Goal: Task Accomplishment & Management: Manage account settings

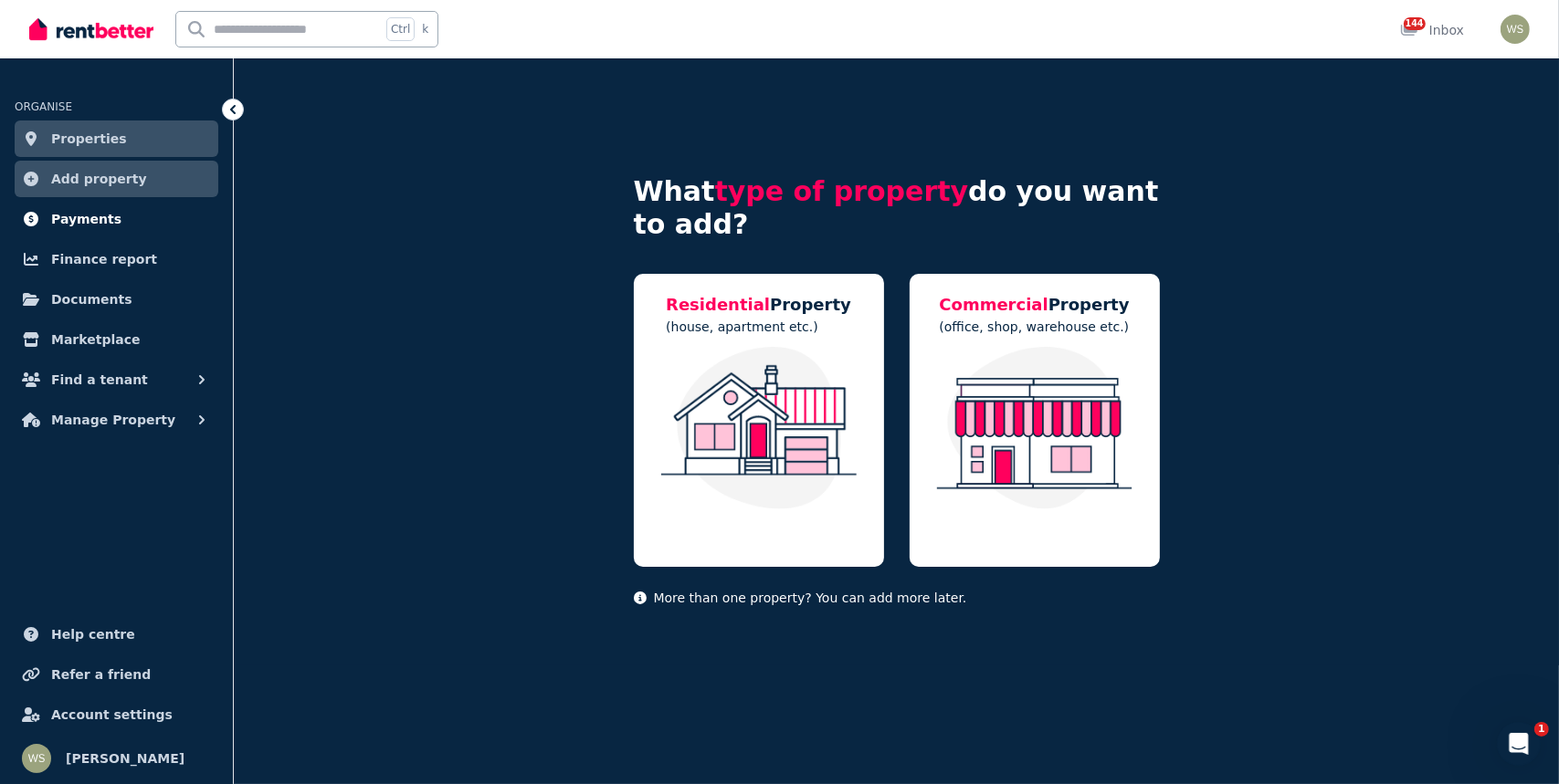
click at [82, 221] on span "Payments" at bounding box center [86, 219] width 70 height 22
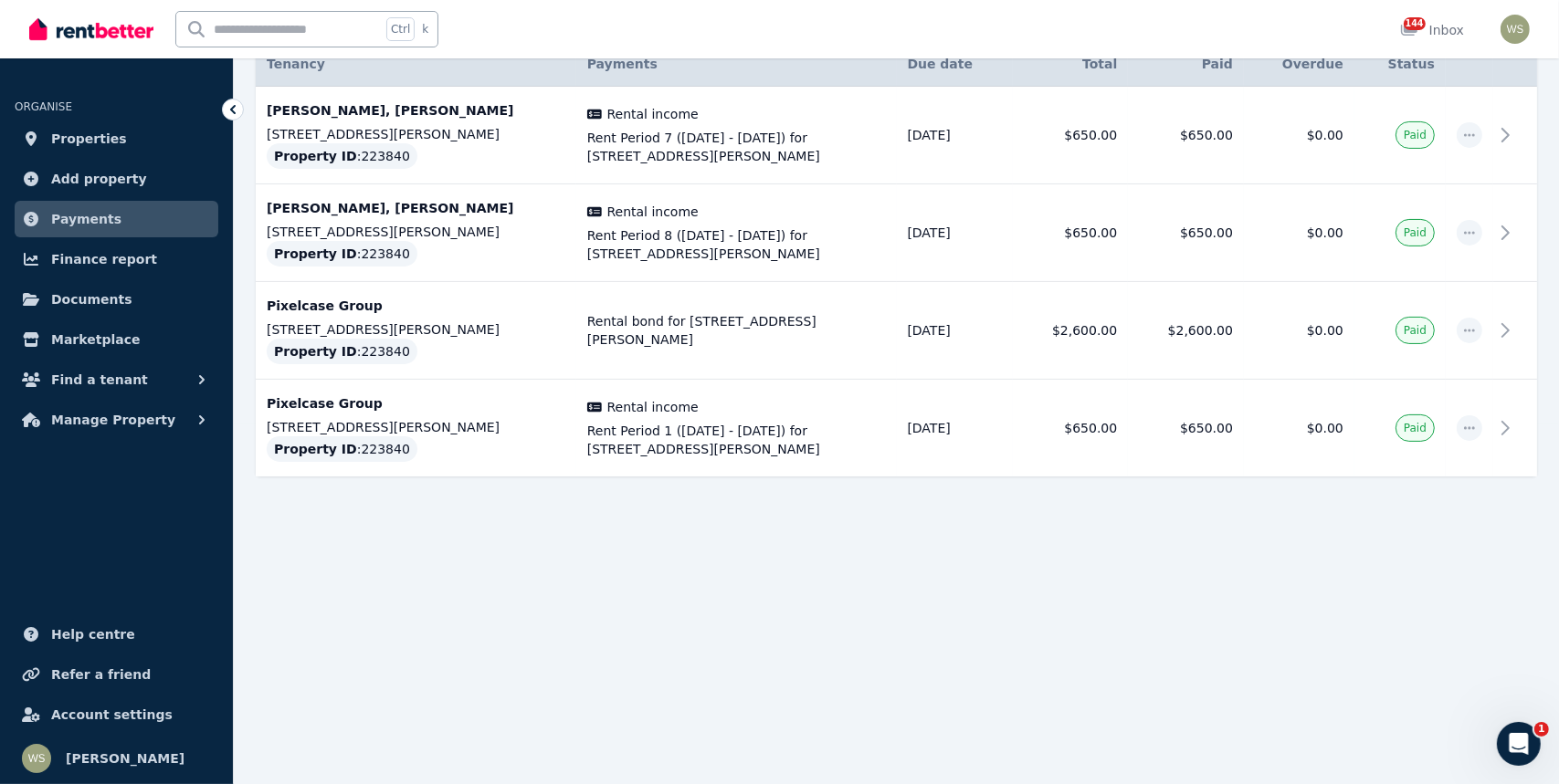
scroll to position [365, 0]
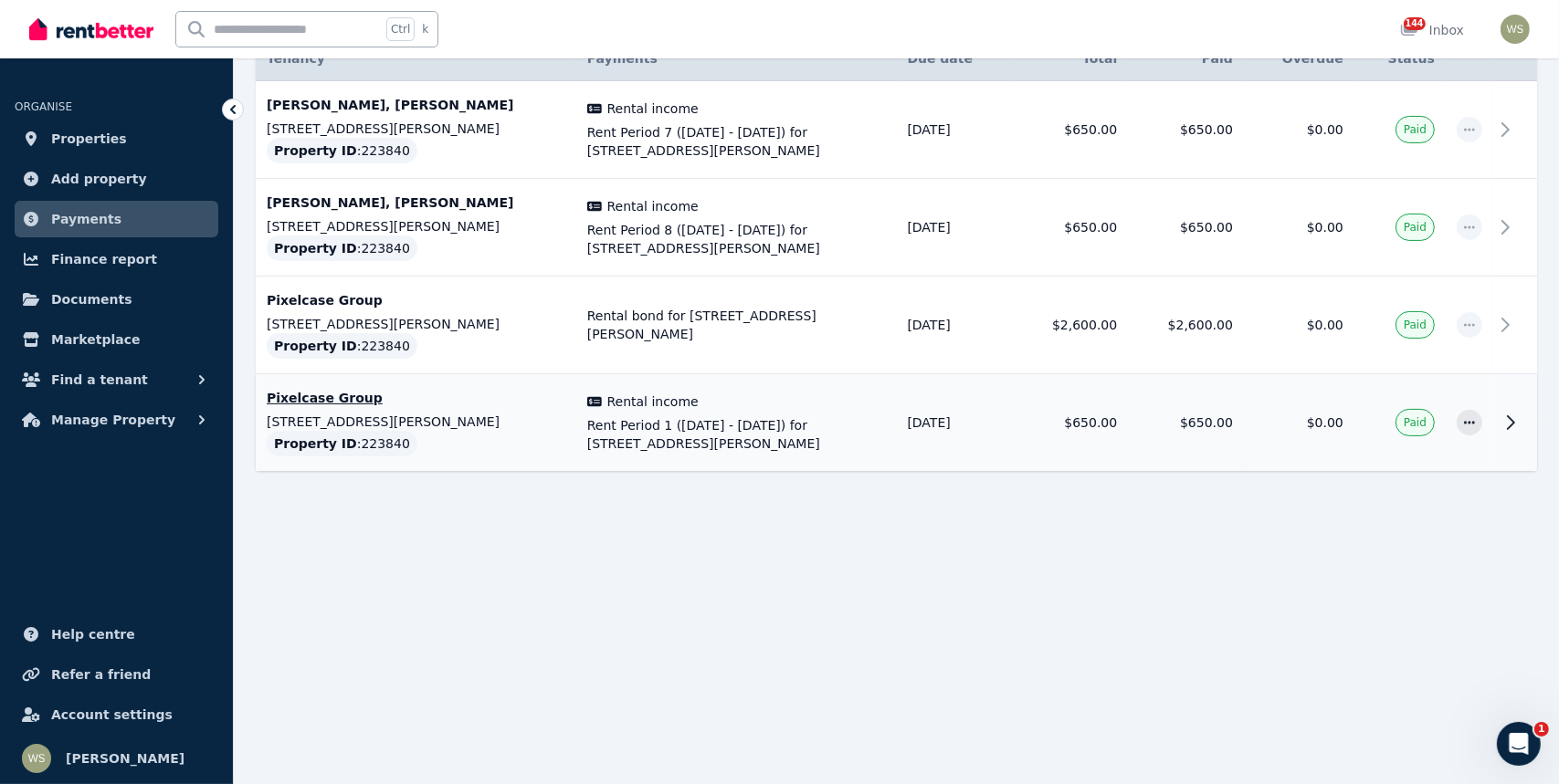
click at [335, 390] on p "Pixelcase Group" at bounding box center [415, 399] width 299 height 19
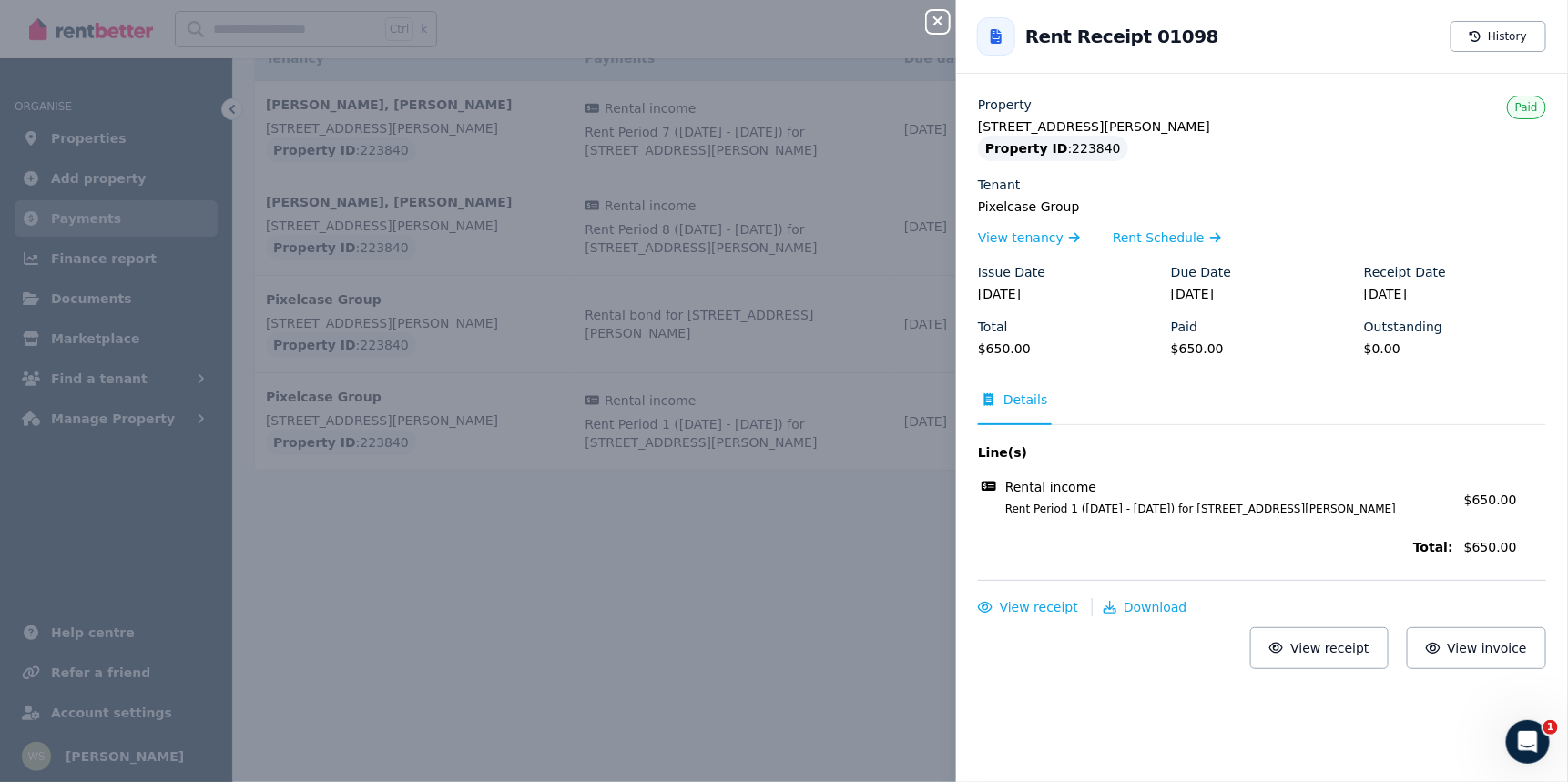
drag, startPoint x: 239, startPoint y: 447, endPoint x: 242, endPoint y: 426, distance: 21.2
click at [244, 445] on div "Close panel Back to Rent Receipt 01098 History Property [STREET_ADDRESS][PERSON…" at bounding box center [784, 391] width 1568 height 782
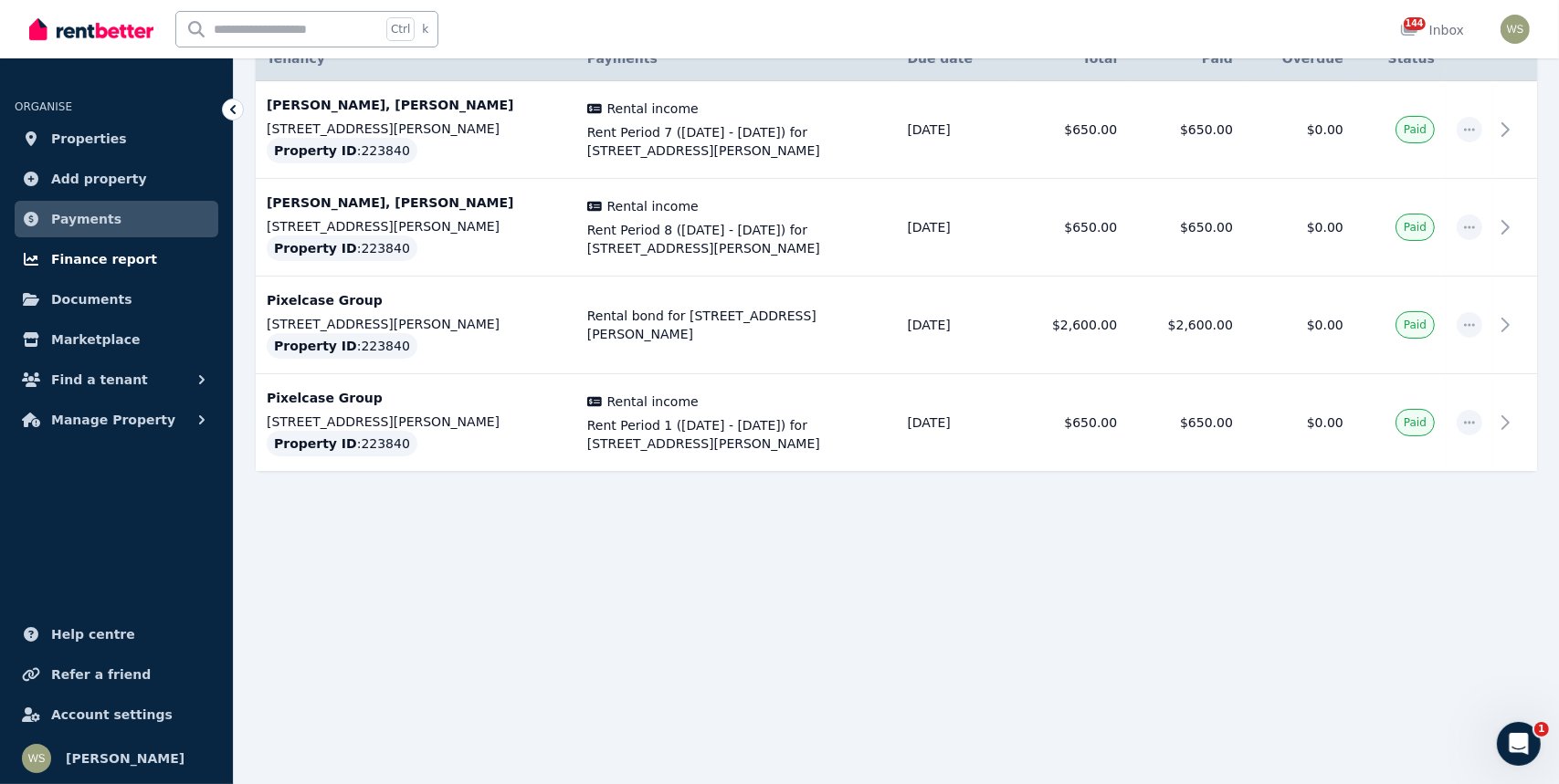
click at [86, 256] on span "Finance report" at bounding box center [104, 258] width 106 height 22
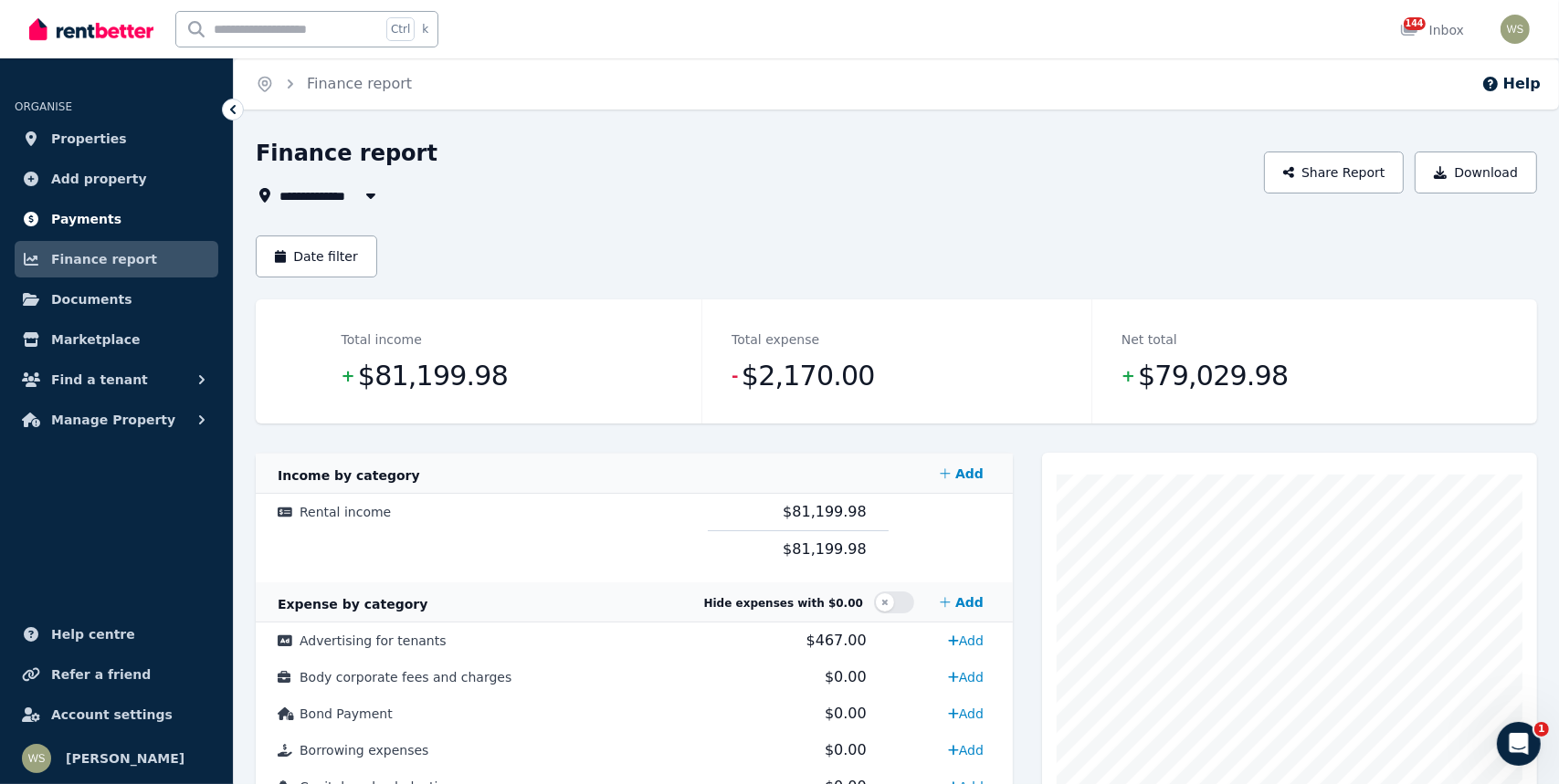
click at [74, 217] on span "Payments" at bounding box center [86, 219] width 70 height 22
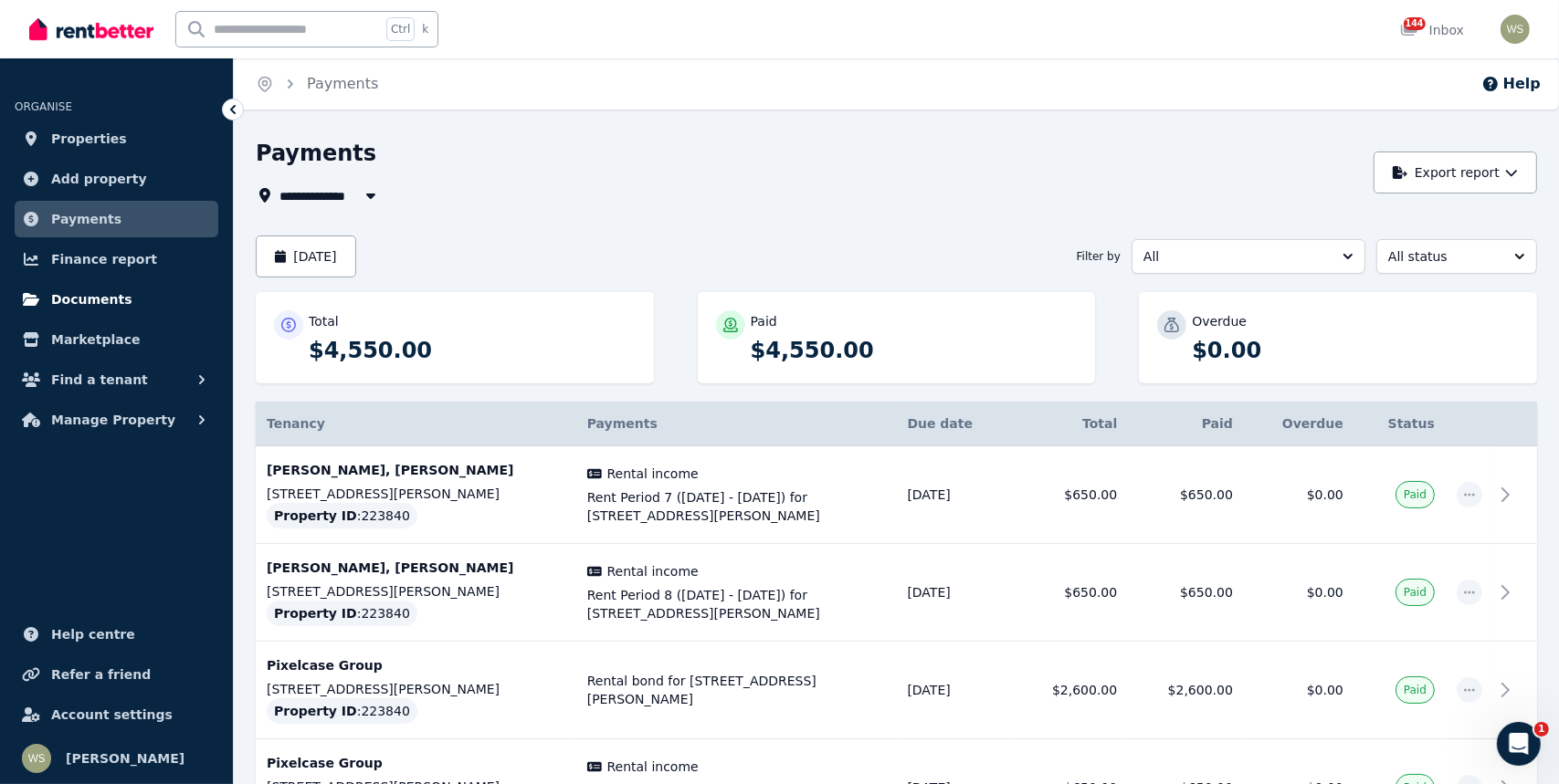
click at [66, 298] on span "Documents" at bounding box center [92, 298] width 81 height 22
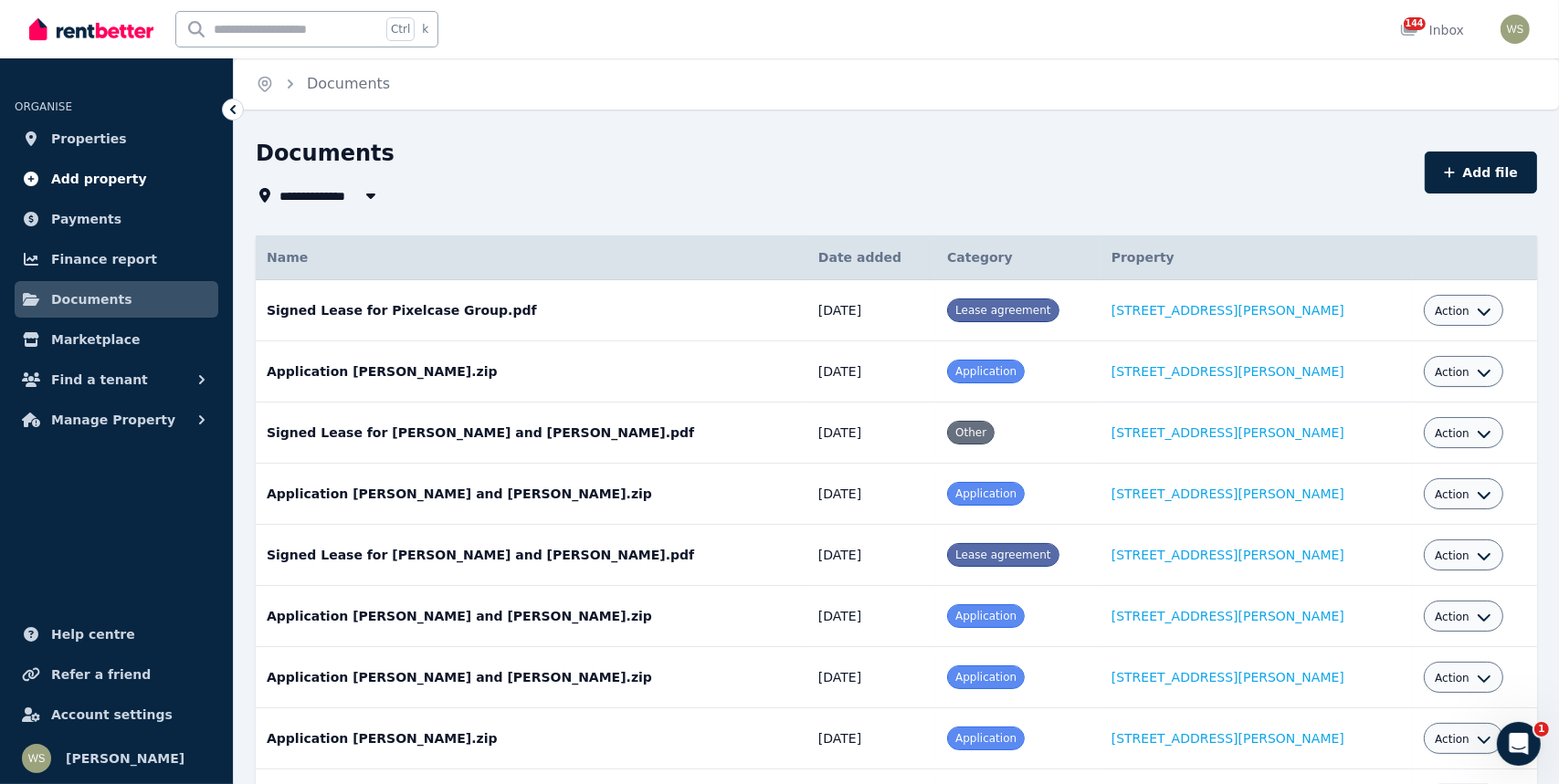
click at [107, 181] on span "Add property" at bounding box center [99, 179] width 95 height 22
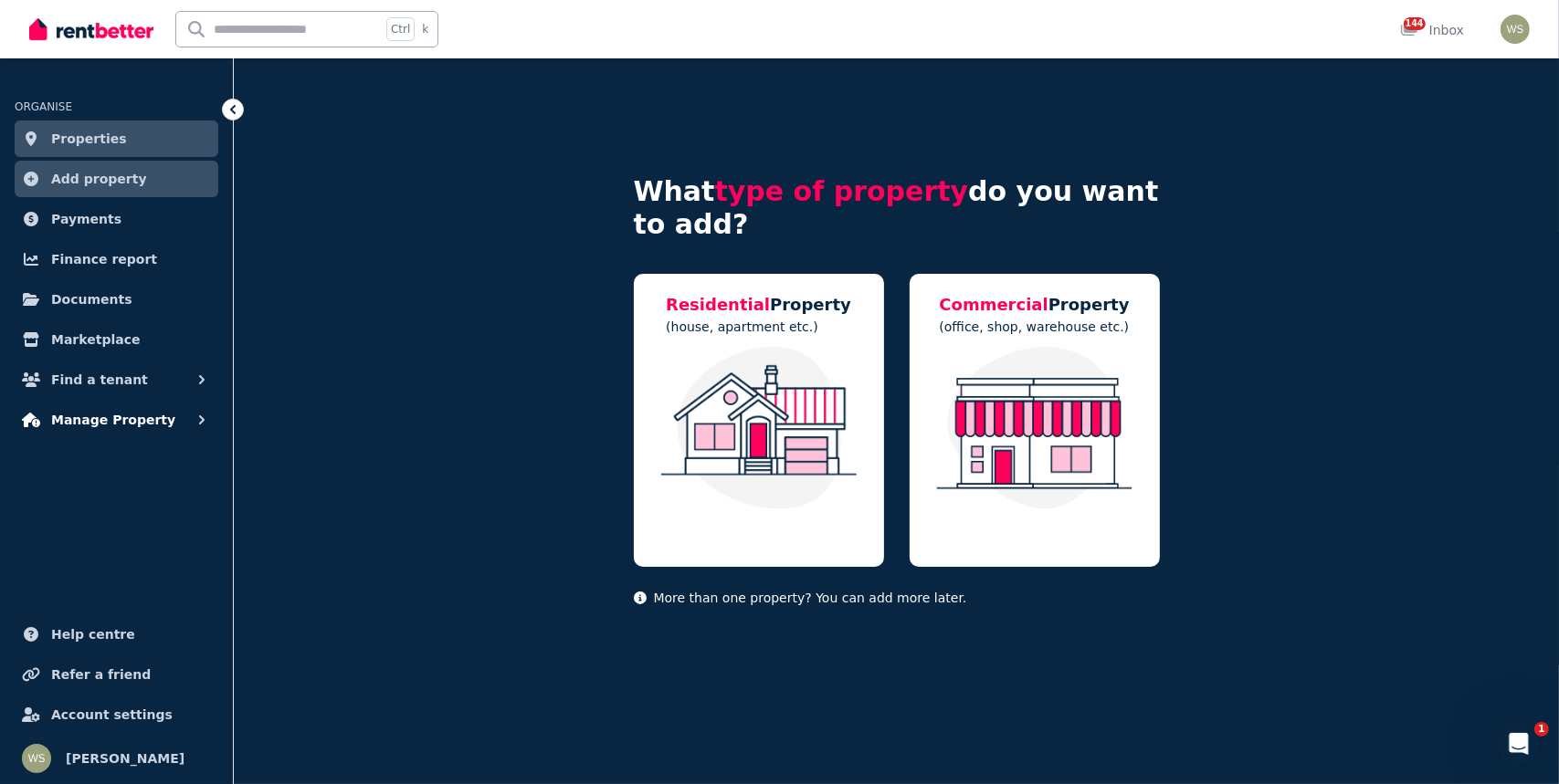
click at [75, 420] on span "Manage Property" at bounding box center [113, 419] width 124 height 22
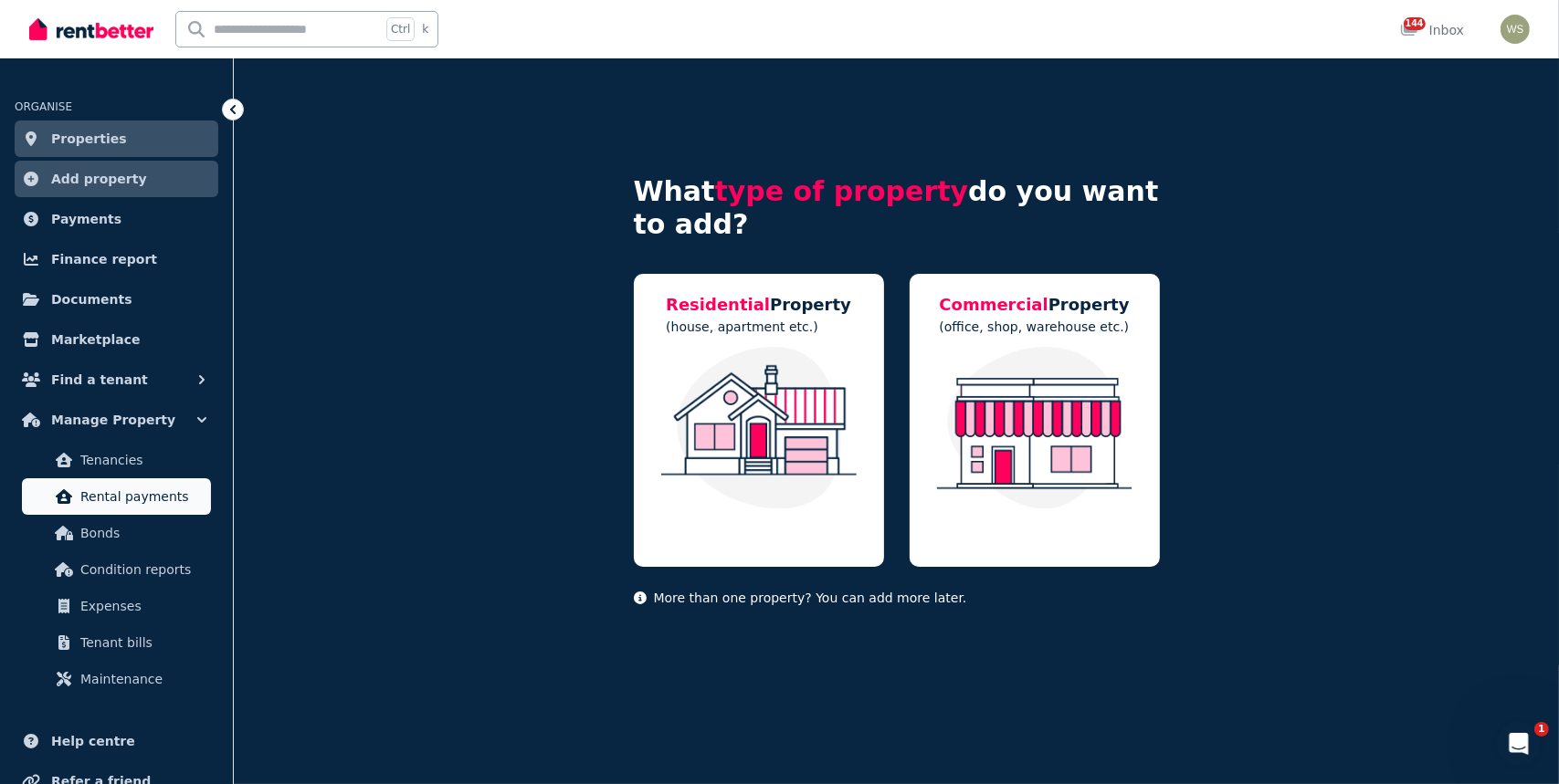
click at [111, 497] on span "Rental payments" at bounding box center [142, 496] width 124 height 22
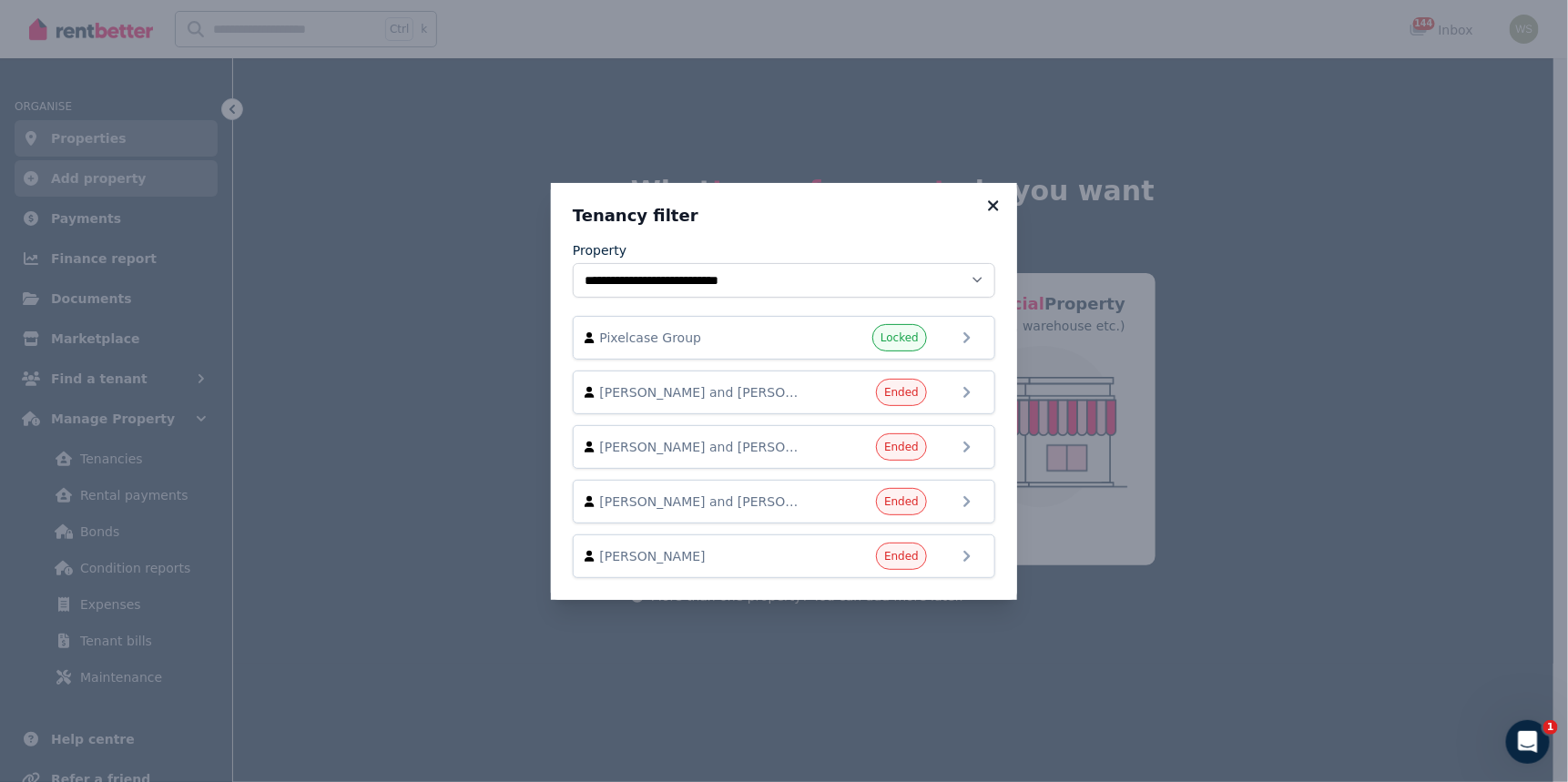
click at [984, 204] on icon at bounding box center [993, 206] width 19 height 17
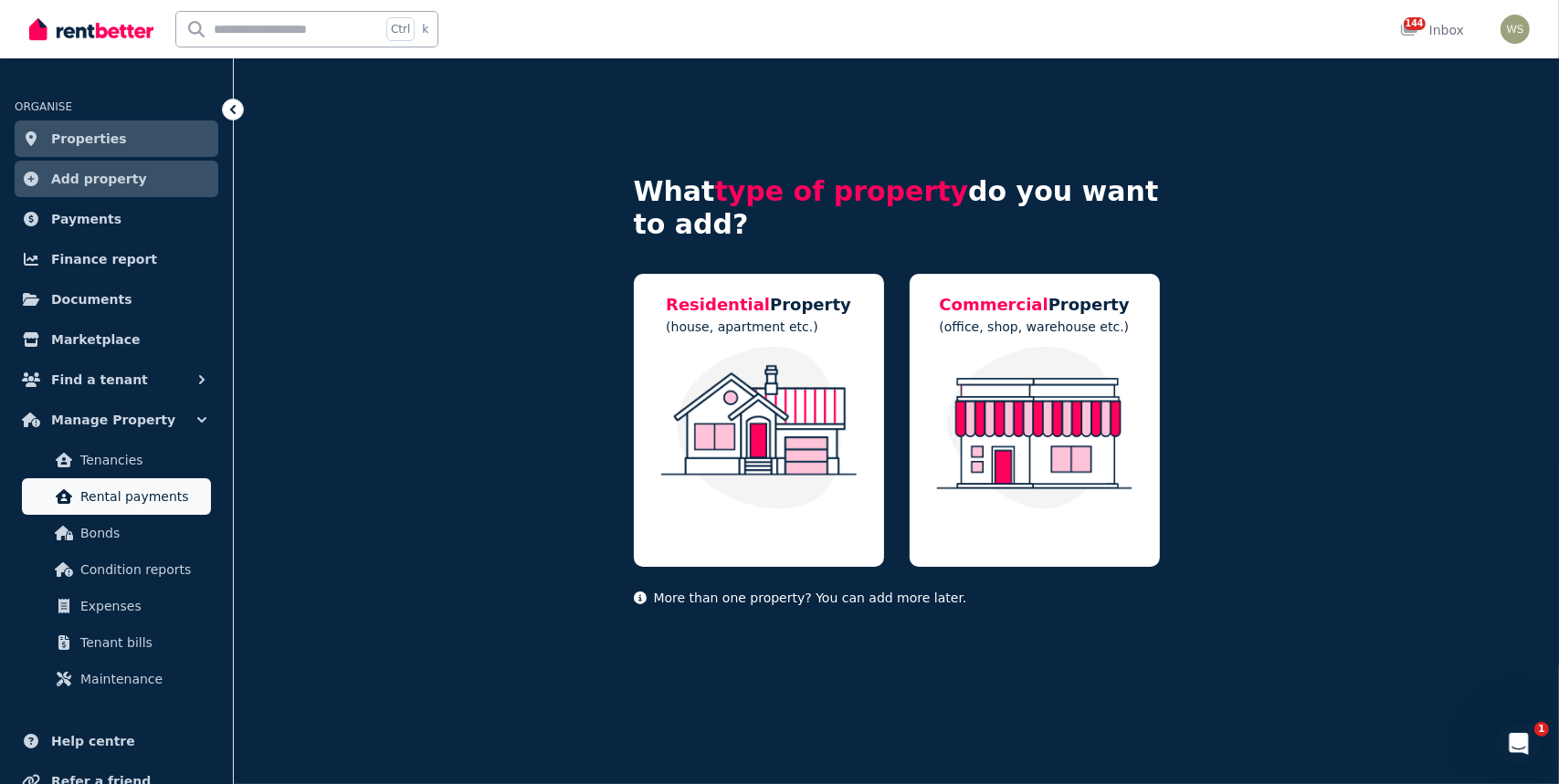
click at [142, 499] on span "Rental payments" at bounding box center [142, 496] width 124 height 22
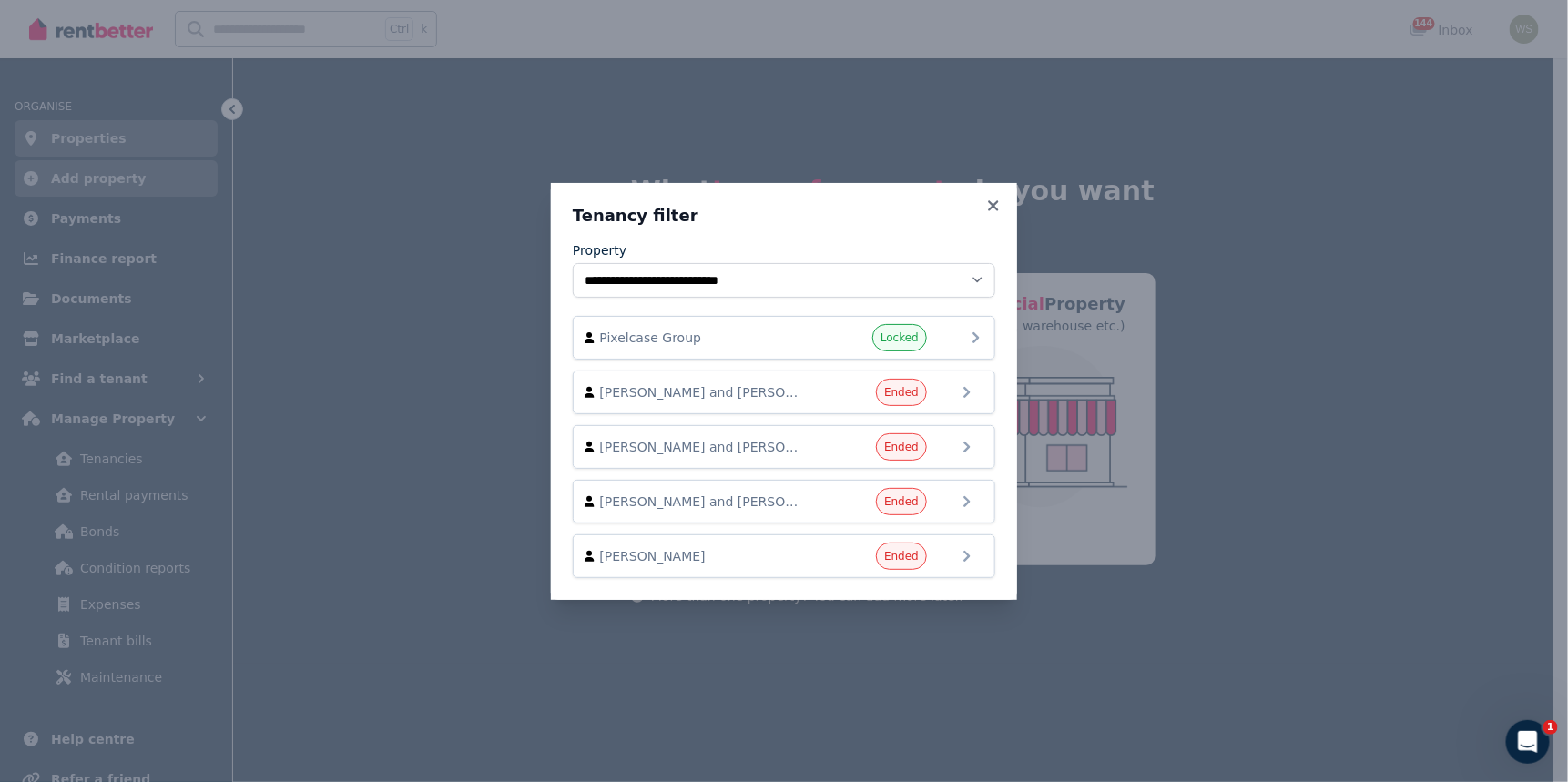
click at [975, 337] on icon at bounding box center [976, 337] width 21 height 21
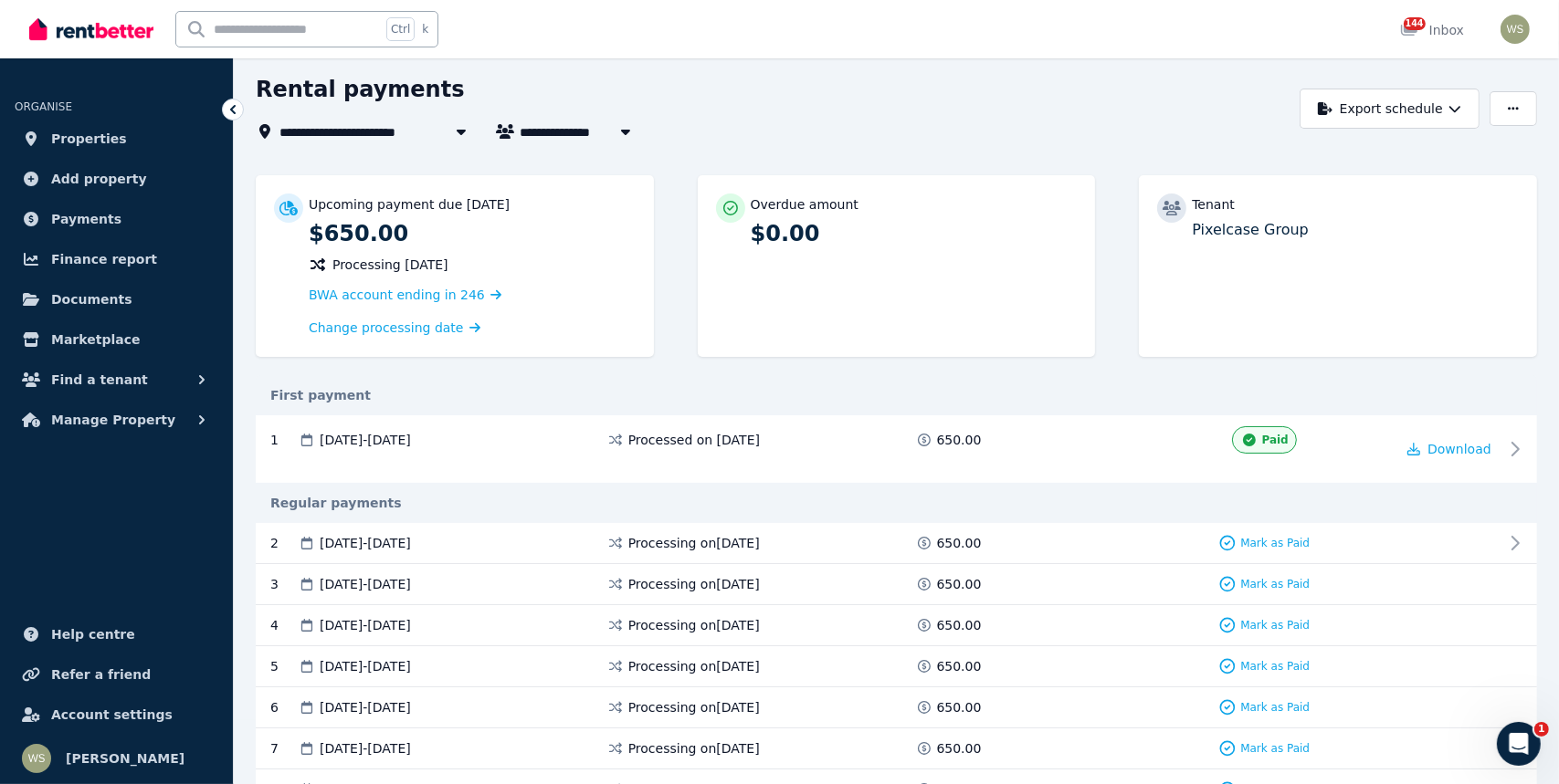
scroll to position [182, 0]
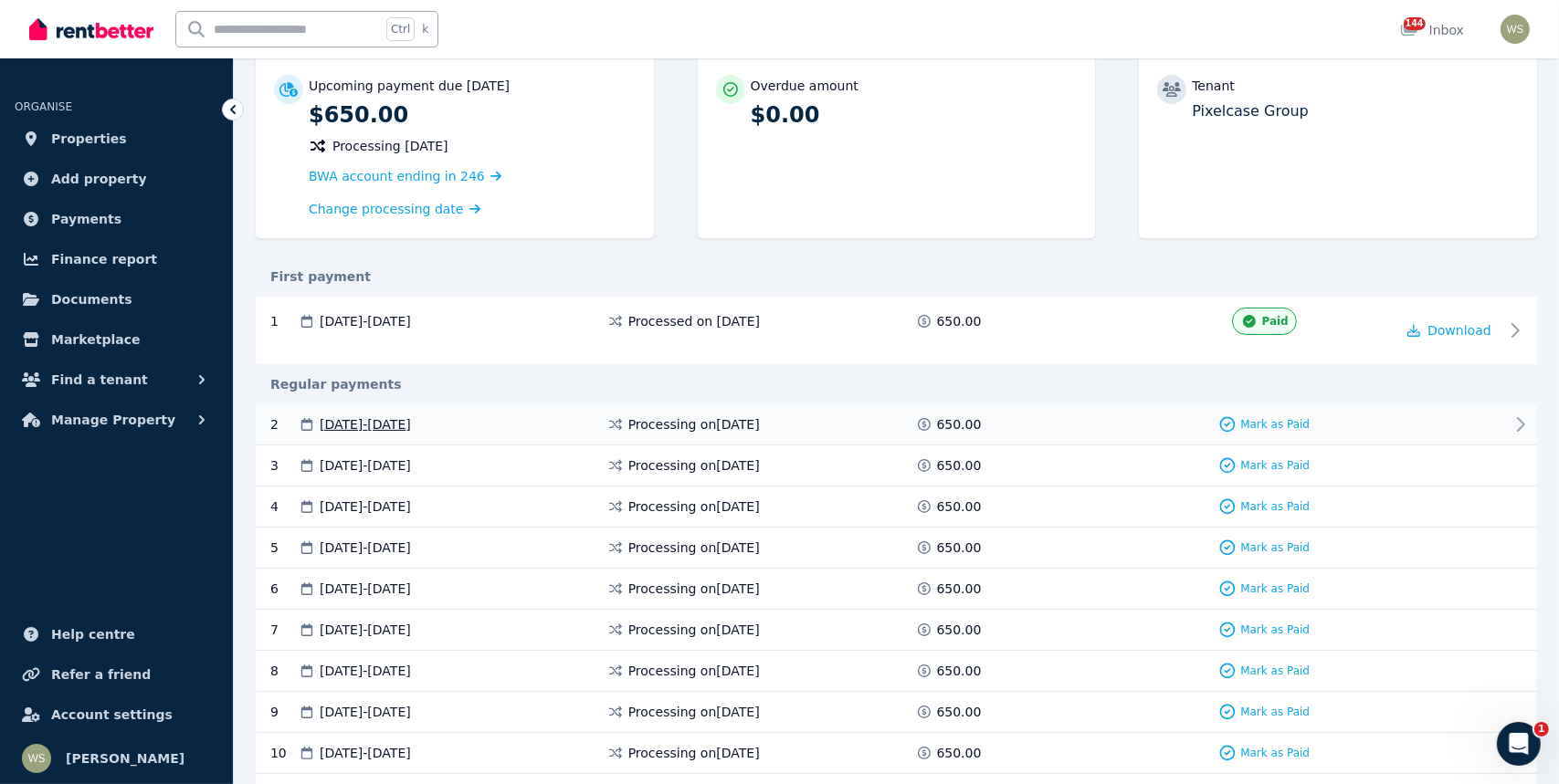
click at [379, 423] on span "[DATE] - [DATE]" at bounding box center [366, 425] width 92 height 19
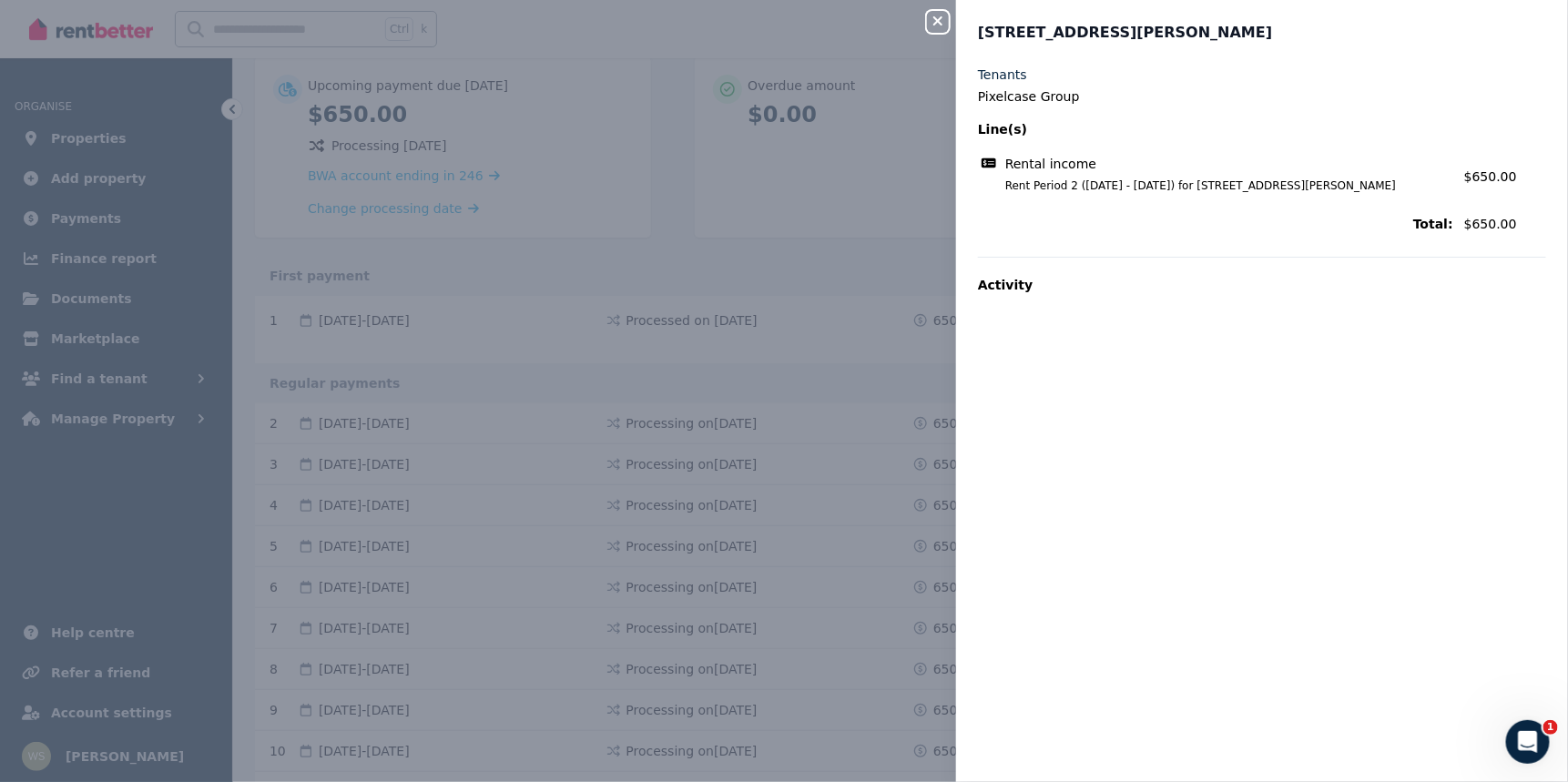
click at [179, 247] on div "Close panel [STREET_ADDRESS][PERSON_NAME] Tenants Pixelcase Group Line(s) Renta…" at bounding box center [784, 391] width 1568 height 782
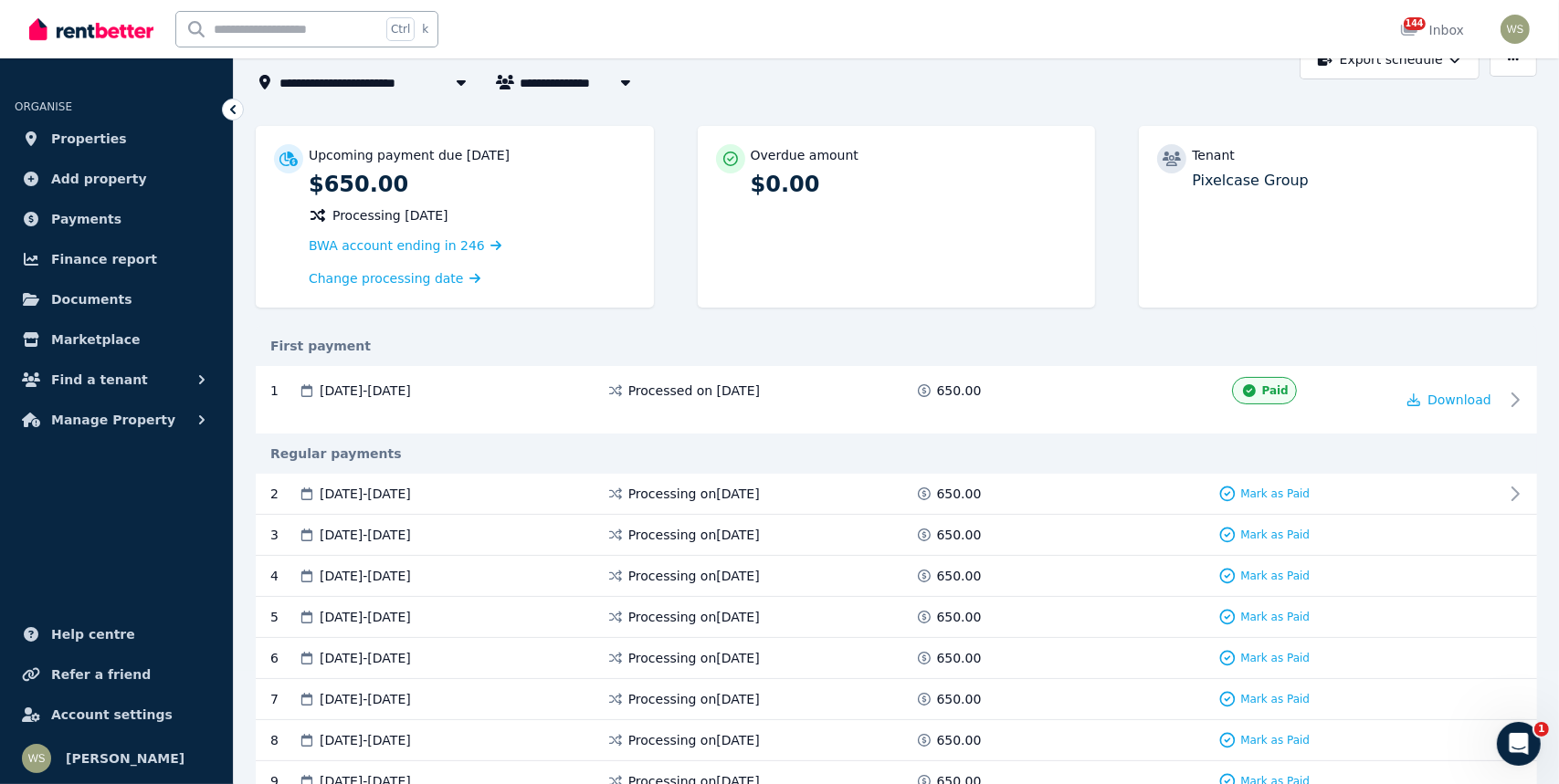
scroll to position [0, 0]
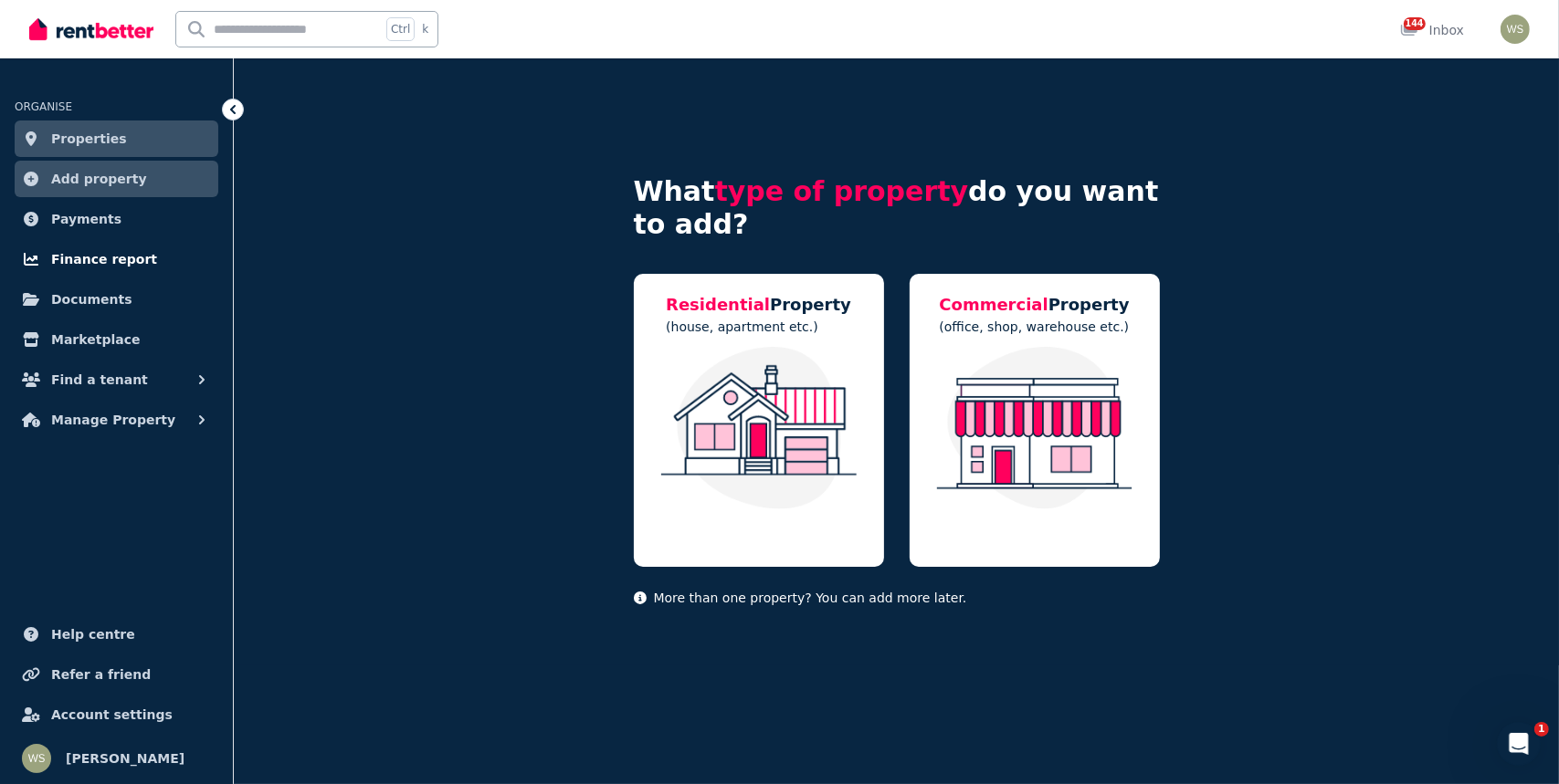
click at [112, 255] on span "Finance report" at bounding box center [104, 258] width 106 height 22
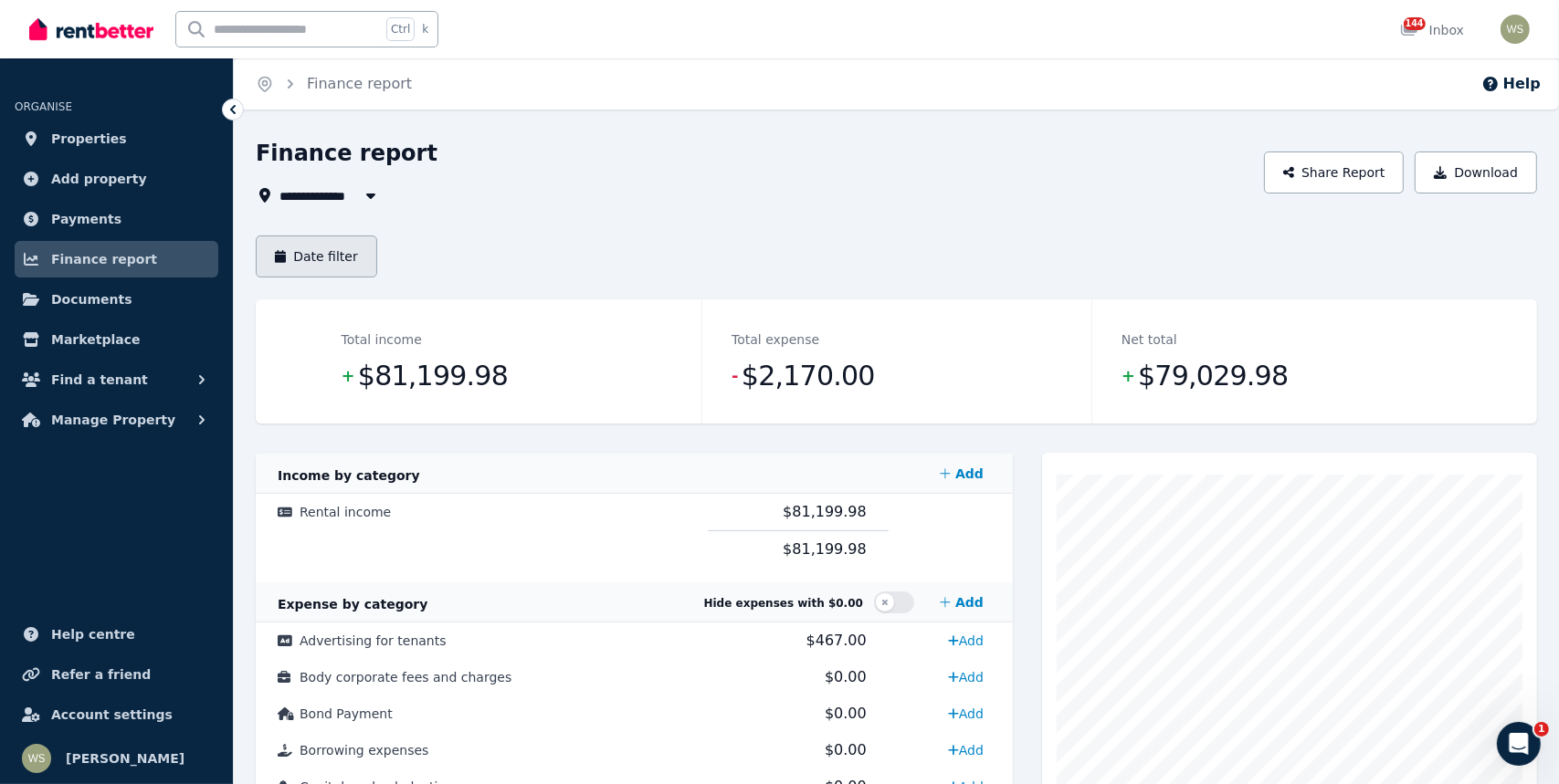
click at [342, 268] on button "Date filter" at bounding box center [316, 256] width 122 height 42
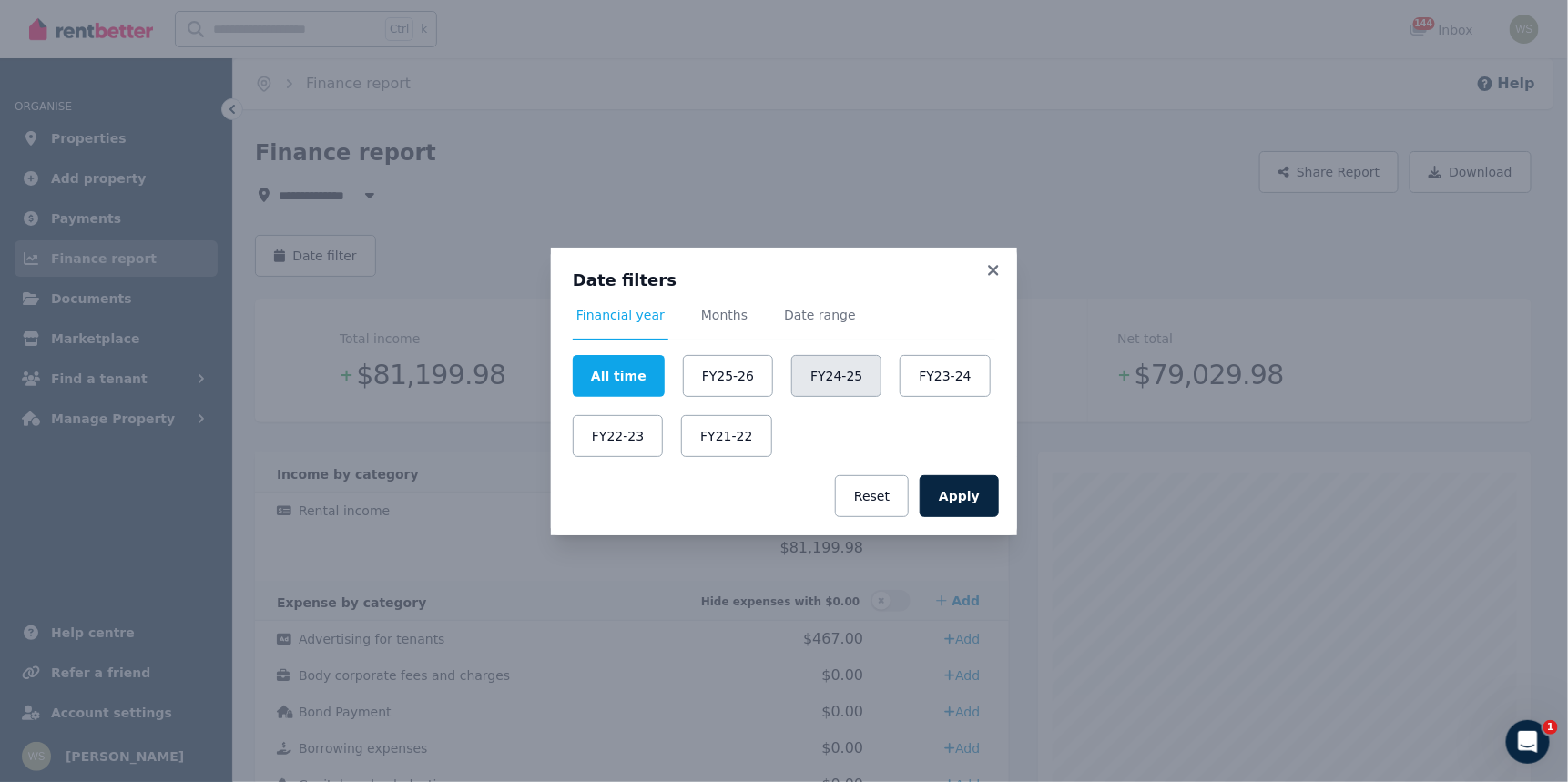
click at [807, 390] on button "FY24-25" at bounding box center [836, 376] width 90 height 42
click at [948, 496] on button "Apply" at bounding box center [959, 496] width 79 height 42
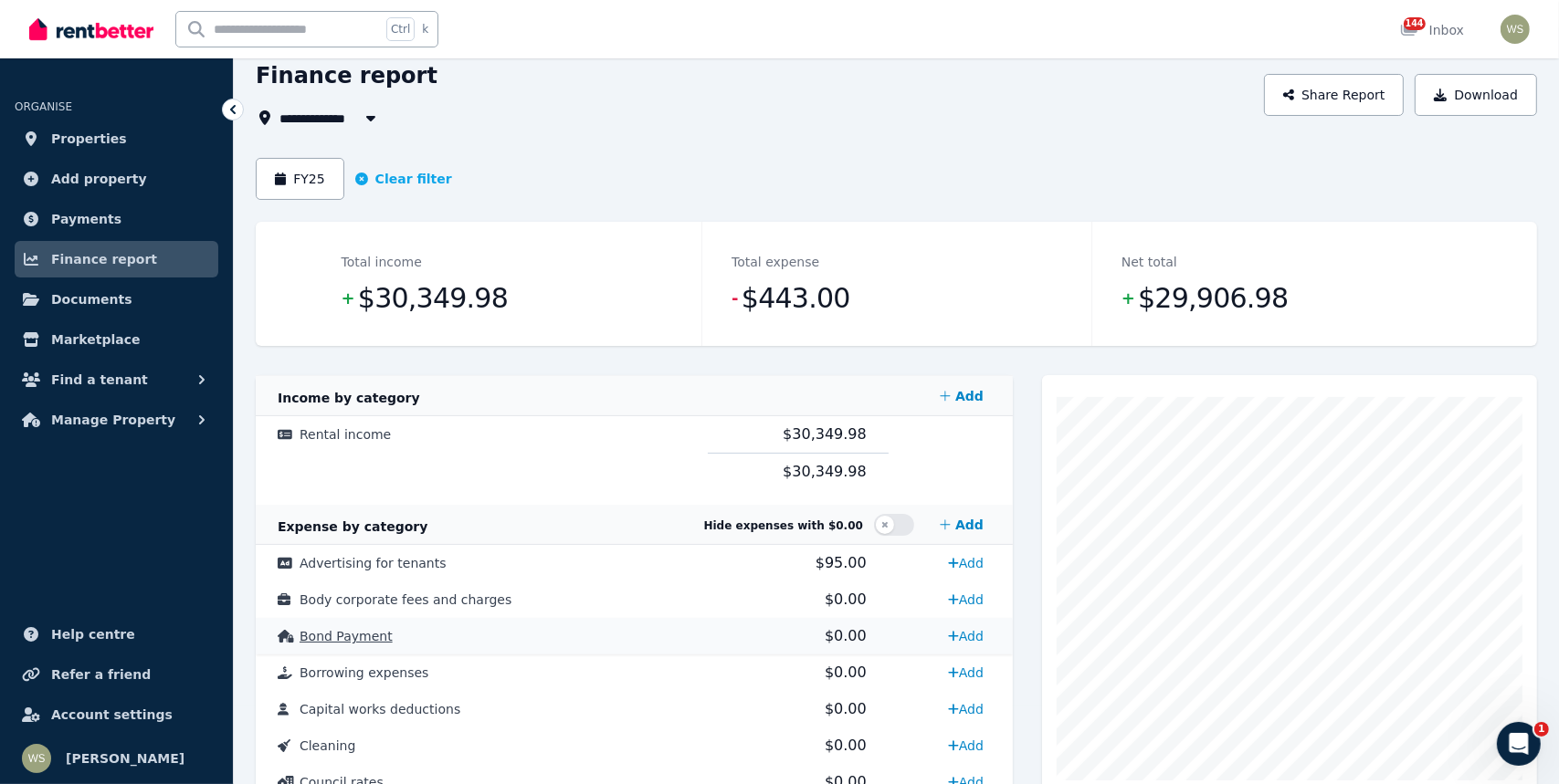
scroll to position [274, 0]
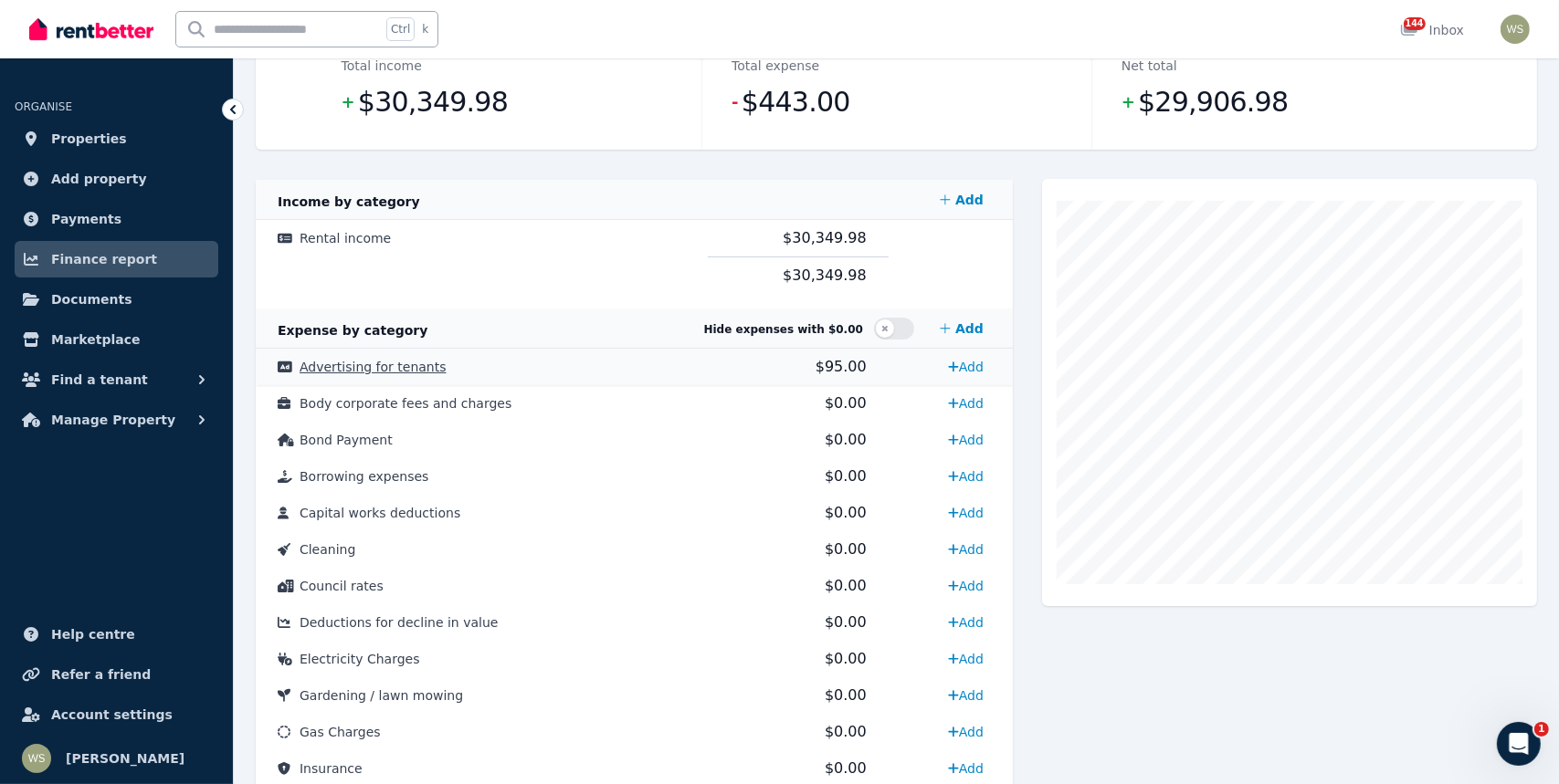
click at [398, 361] on span "Advertising for tenants" at bounding box center [372, 368] width 147 height 15
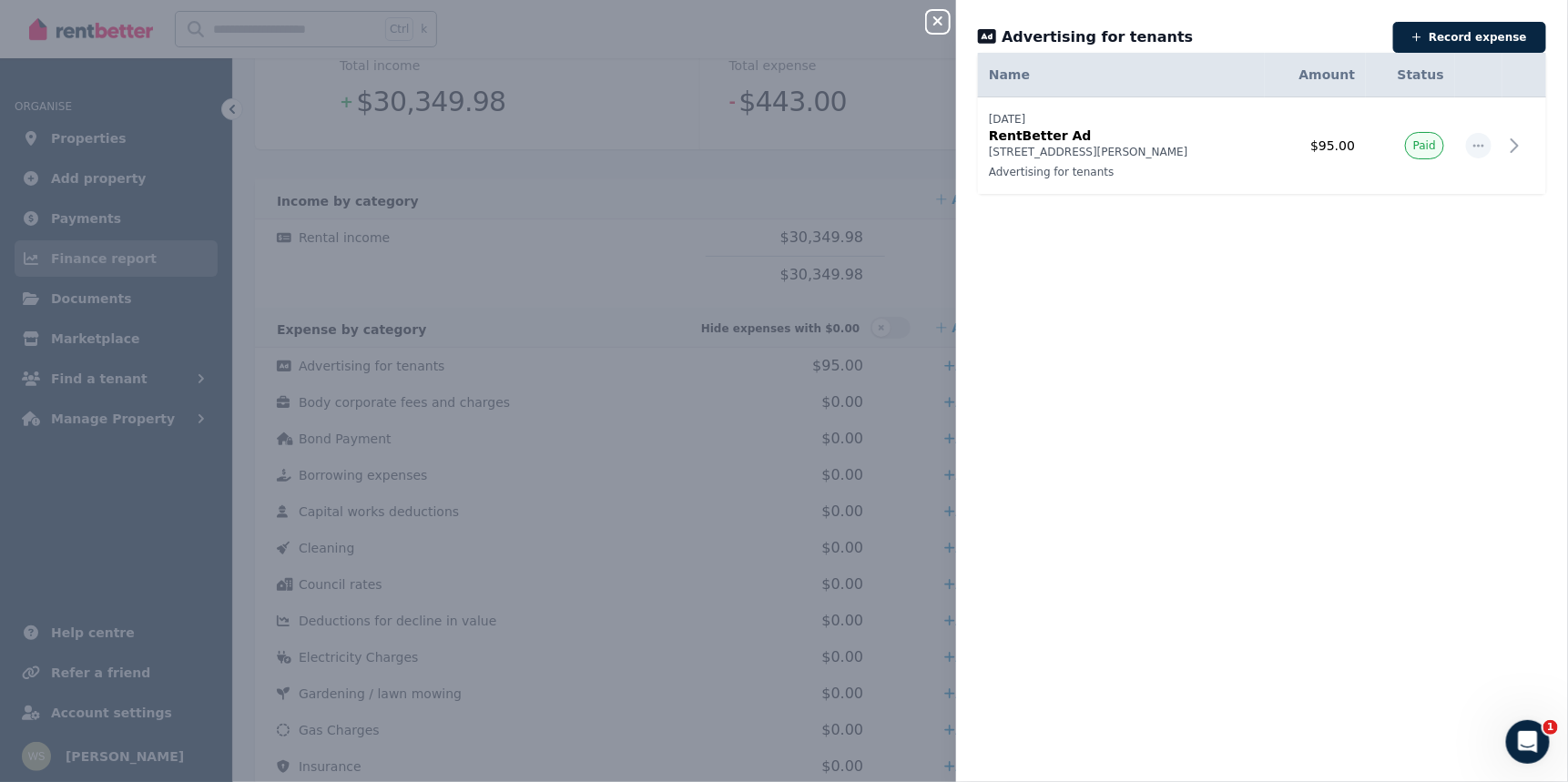
click at [699, 427] on div "Close panel Advertising for tenants Record expense Date Name Address Category A…" at bounding box center [784, 391] width 1568 height 782
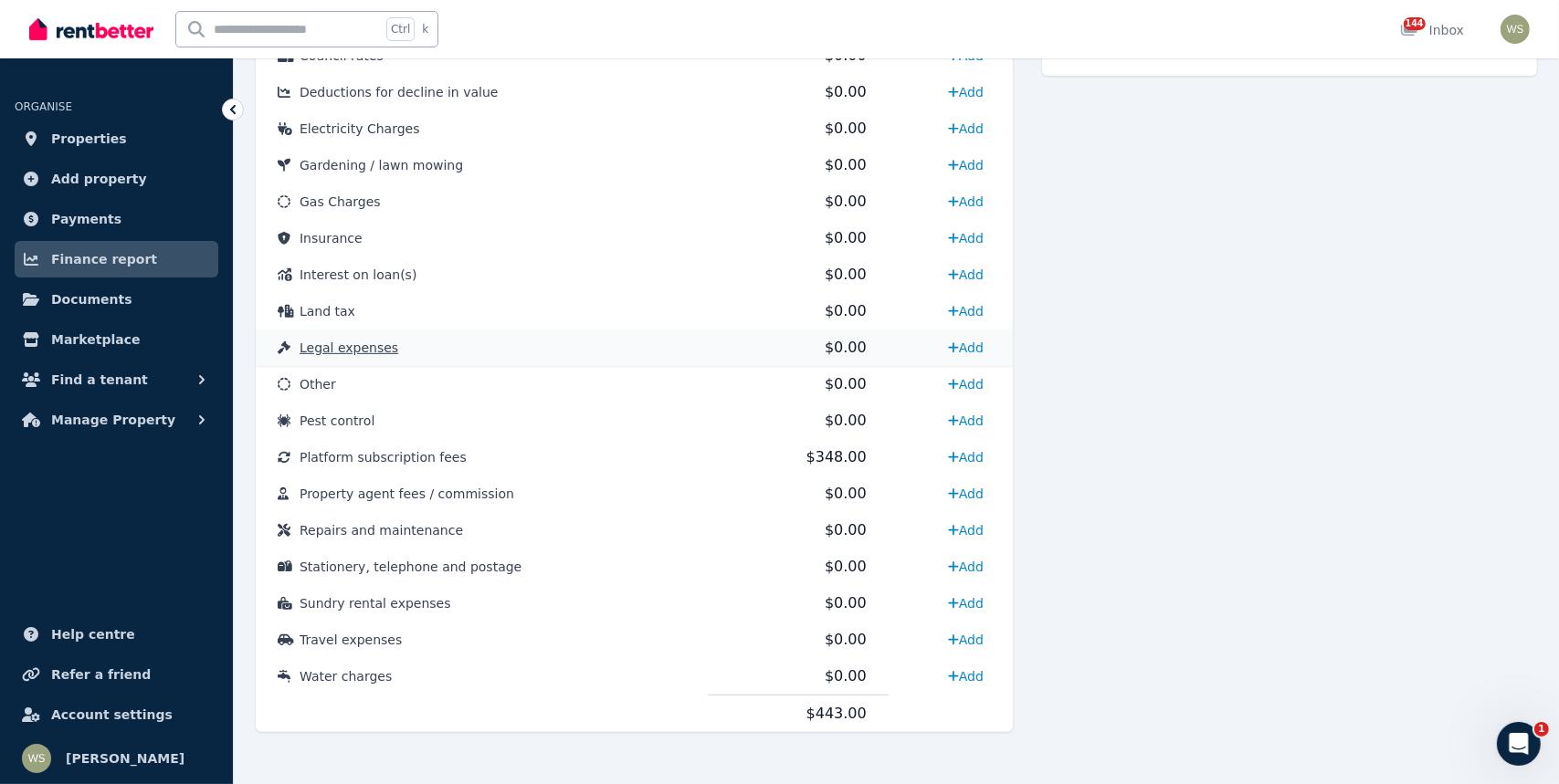
scroll to position [813, 0]
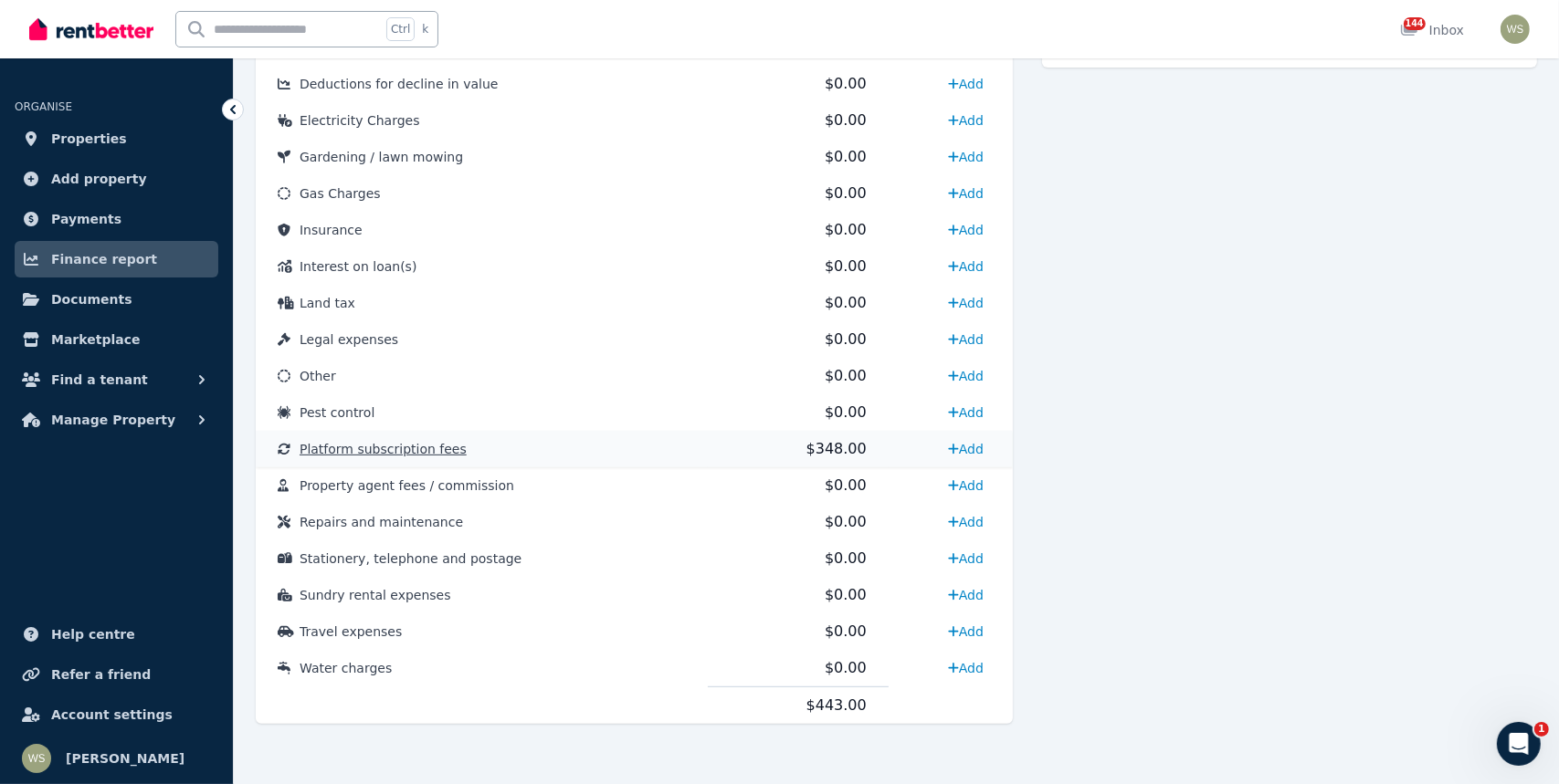
click at [414, 446] on span "Platform subscription fees" at bounding box center [383, 449] width 168 height 15
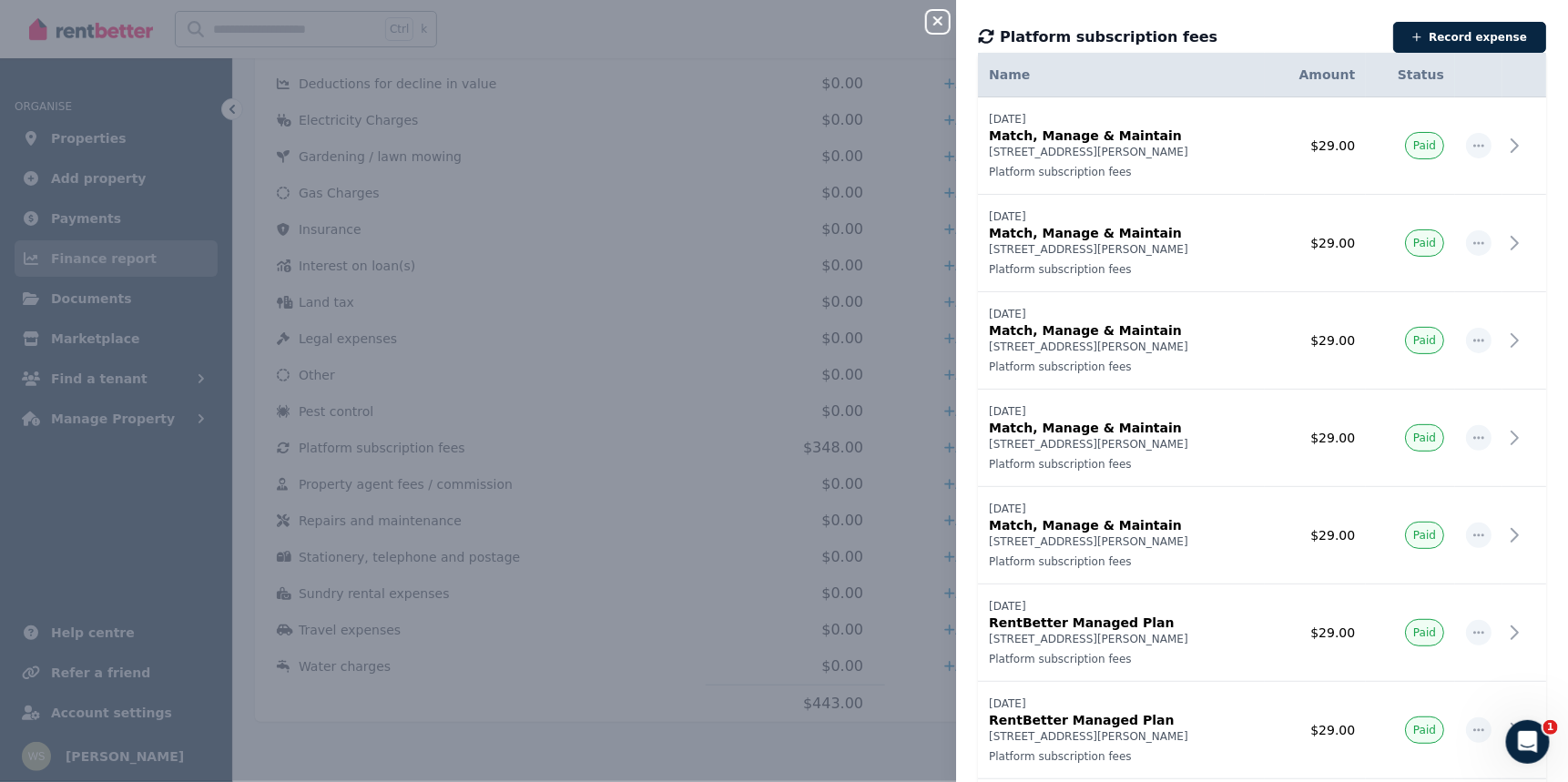
click at [645, 648] on div "Close panel Platform subscription fees Record expense Date Name Address Categor…" at bounding box center [784, 391] width 1568 height 782
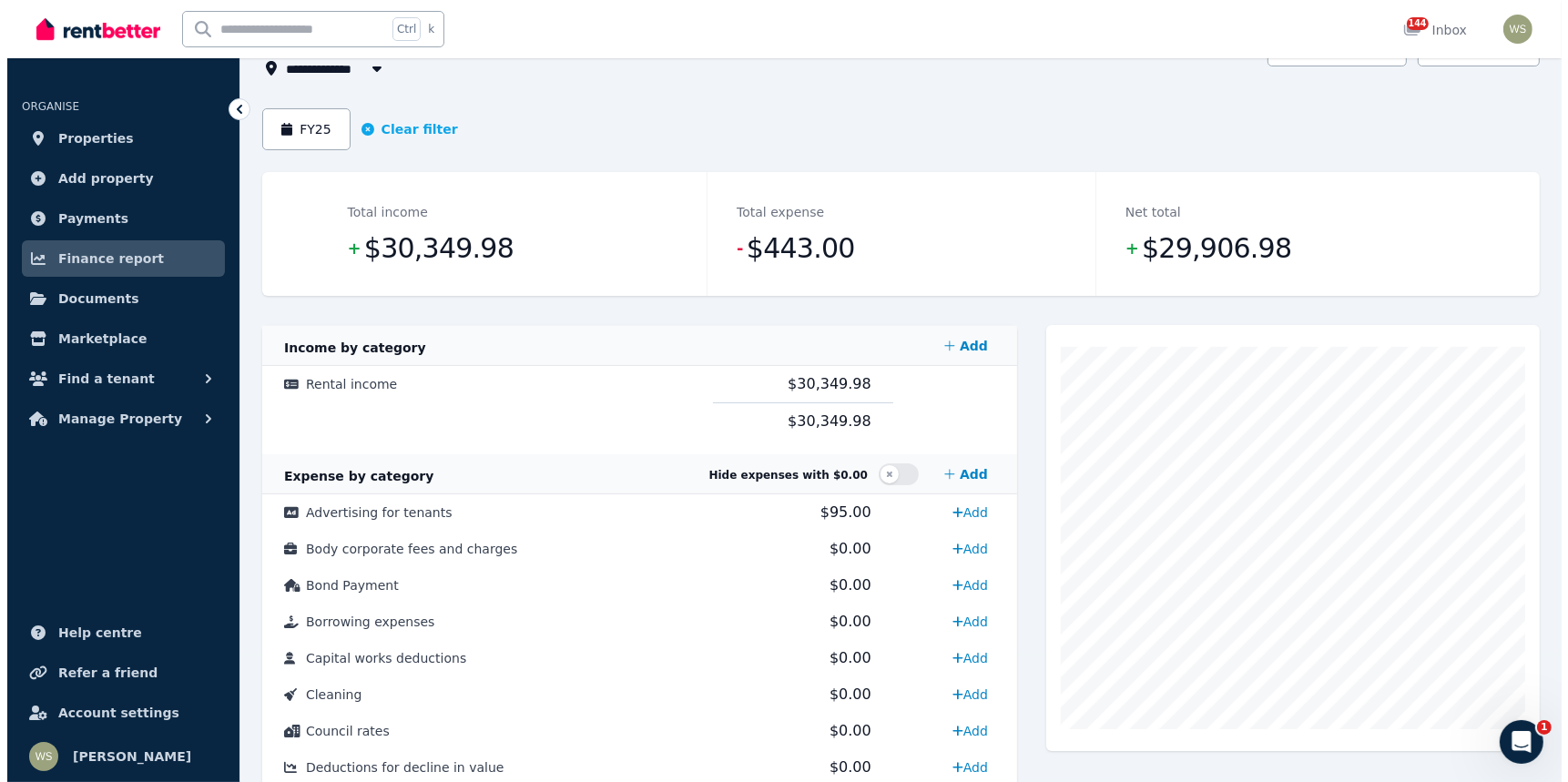
scroll to position [82, 0]
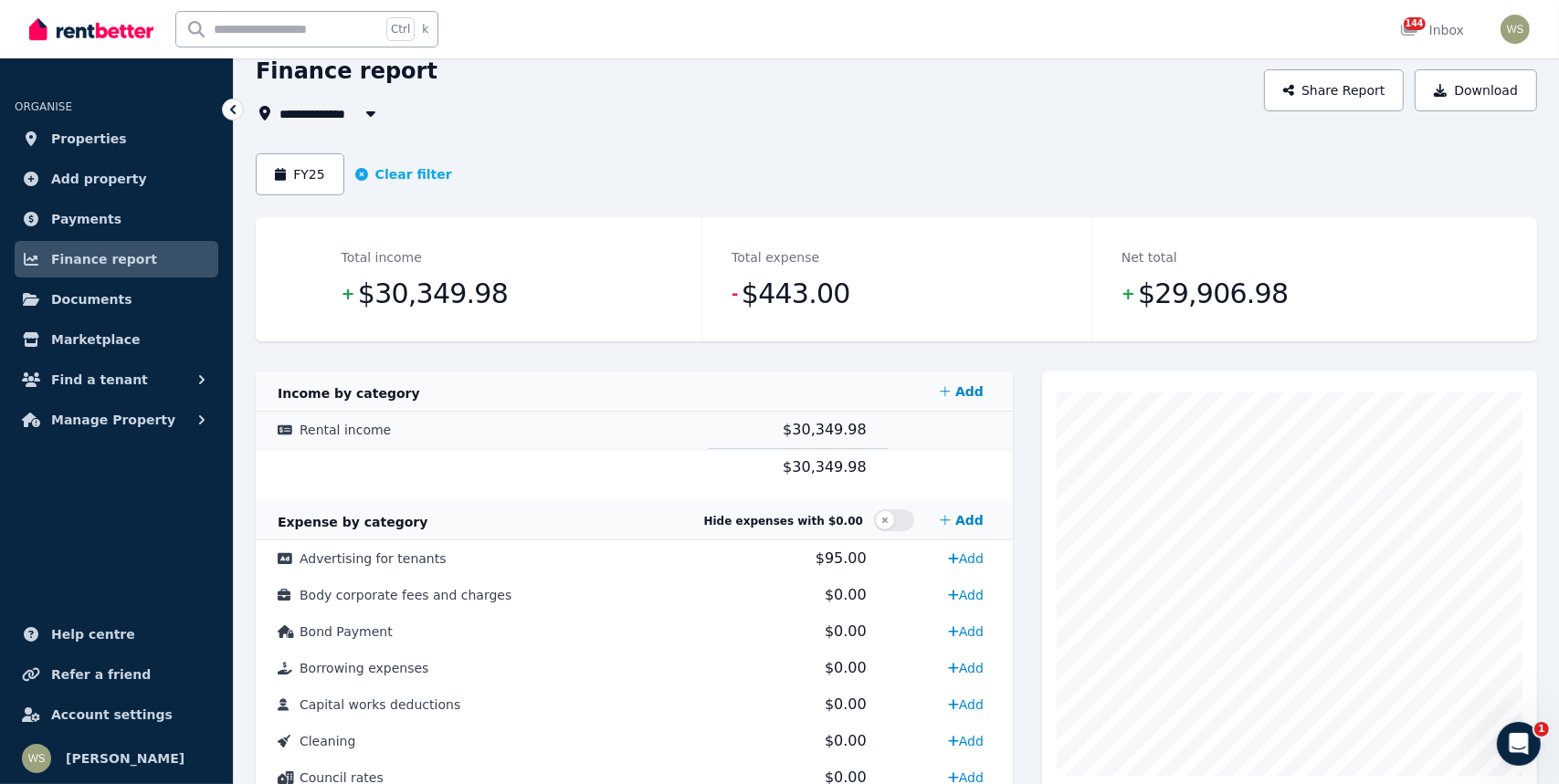
click at [338, 430] on span "Rental income" at bounding box center [345, 430] width 92 height 15
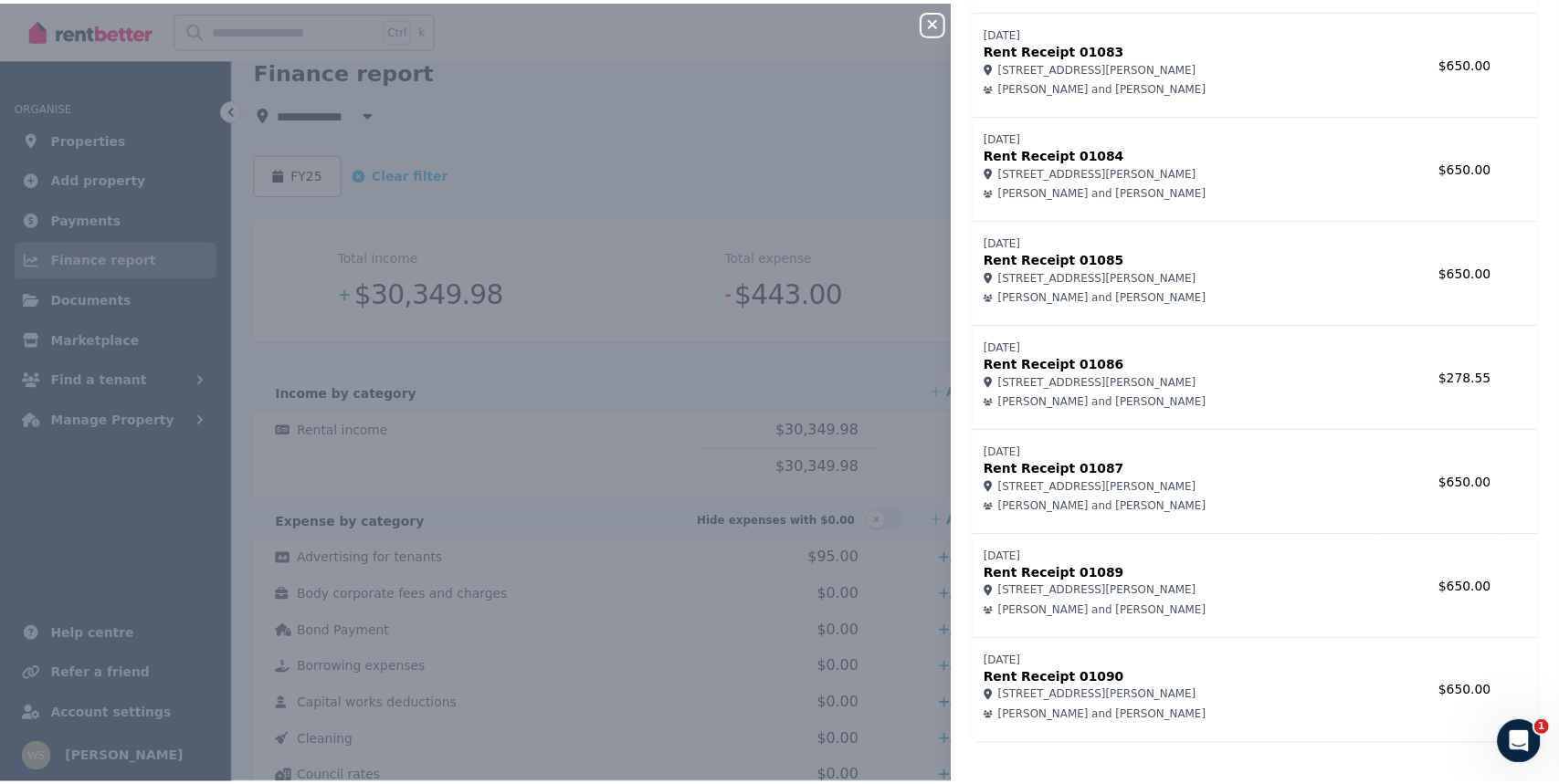
scroll to position [4432, 0]
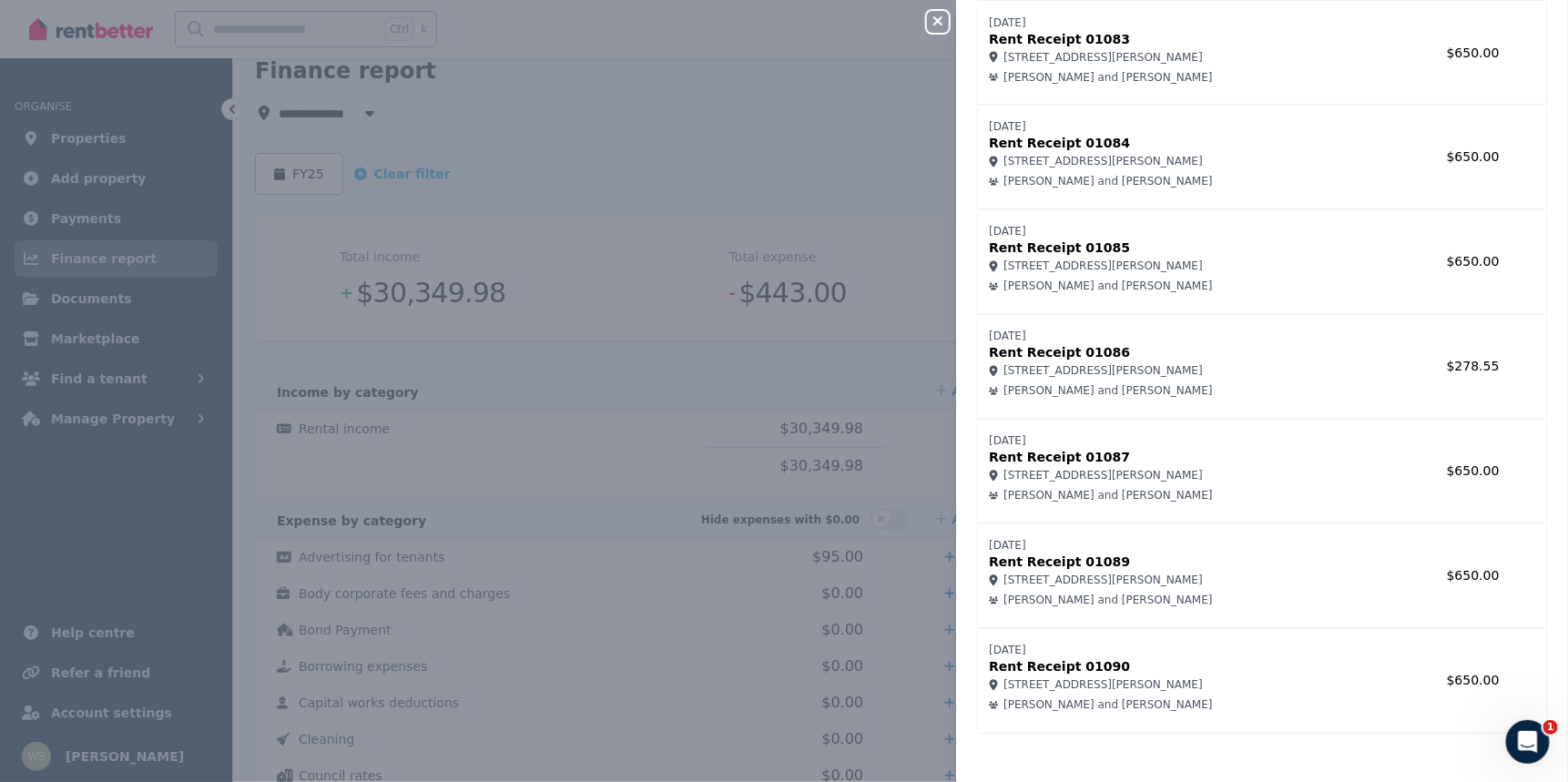
click at [571, 364] on div "Close panel Rental income Record income Name Amount [DATE] Rent Receipt 01041 […" at bounding box center [784, 391] width 1568 height 782
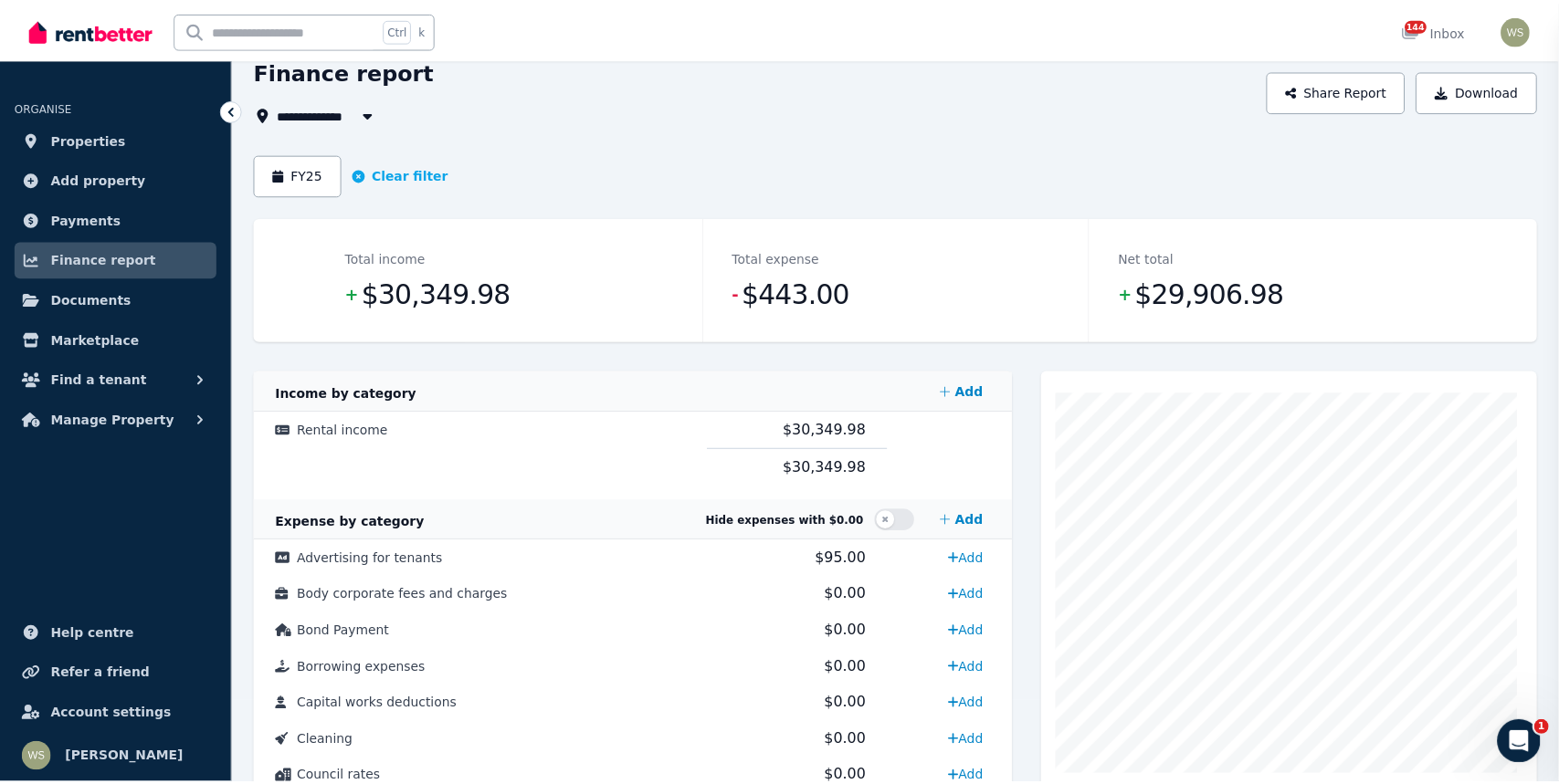
scroll to position [0, 0]
